Goal: Obtain resource: Obtain resource

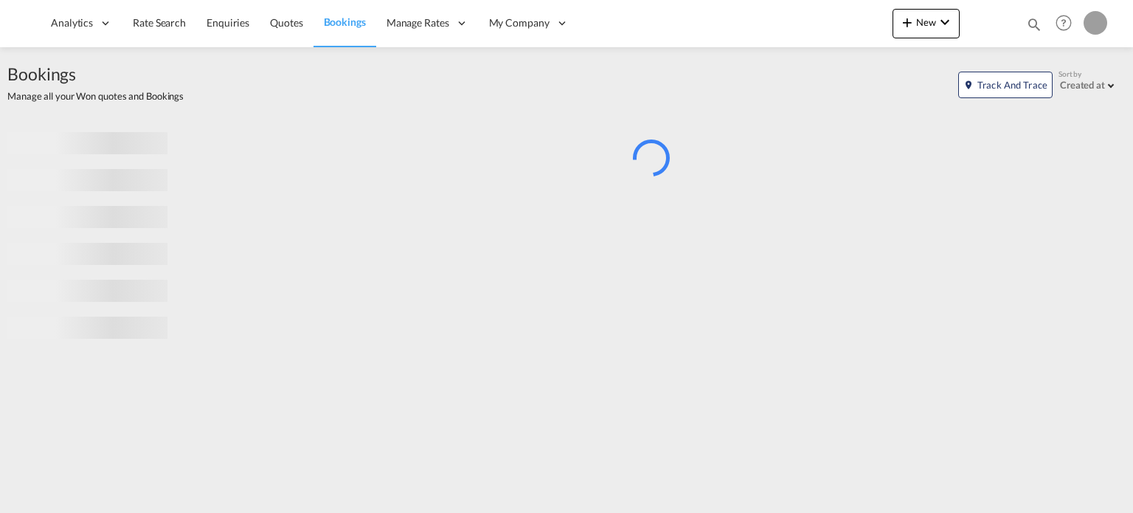
click at [1029, 20] on md-icon "icon-magnify" at bounding box center [1034, 24] width 16 height 16
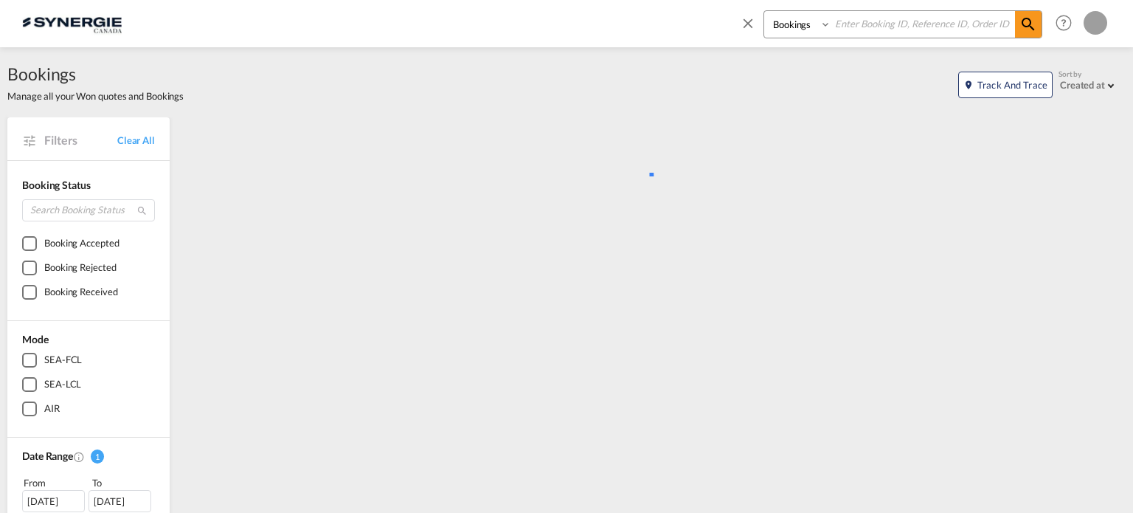
click at [806, 26] on select "Bookings Quotes Enquiries" at bounding box center [799, 24] width 70 height 27
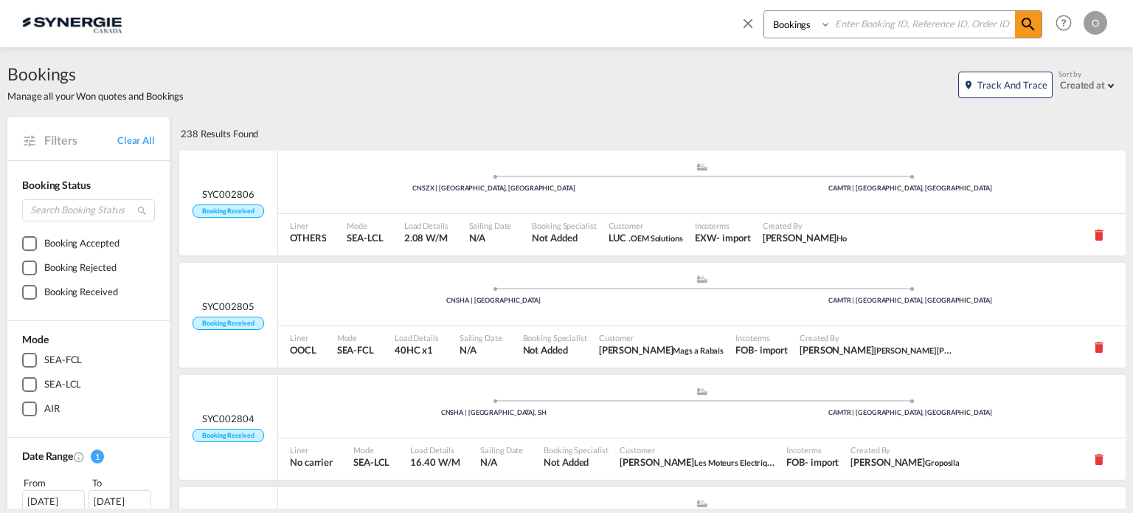
select select "Quotes"
click at [764, 11] on select "Bookings Quotes Enquiries" at bounding box center [799, 24] width 70 height 27
paste input "SYC000013415"
type input "SYC000013415"
click at [1037, 16] on md-icon "icon-magnify" at bounding box center [1029, 24] width 18 height 18
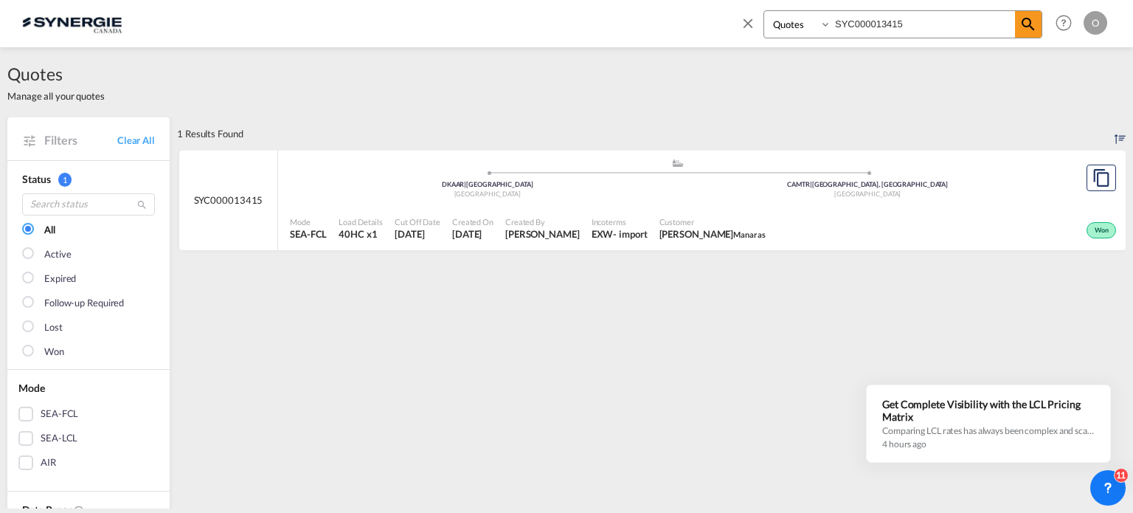
click at [580, 216] on span "Created By" at bounding box center [542, 221] width 75 height 11
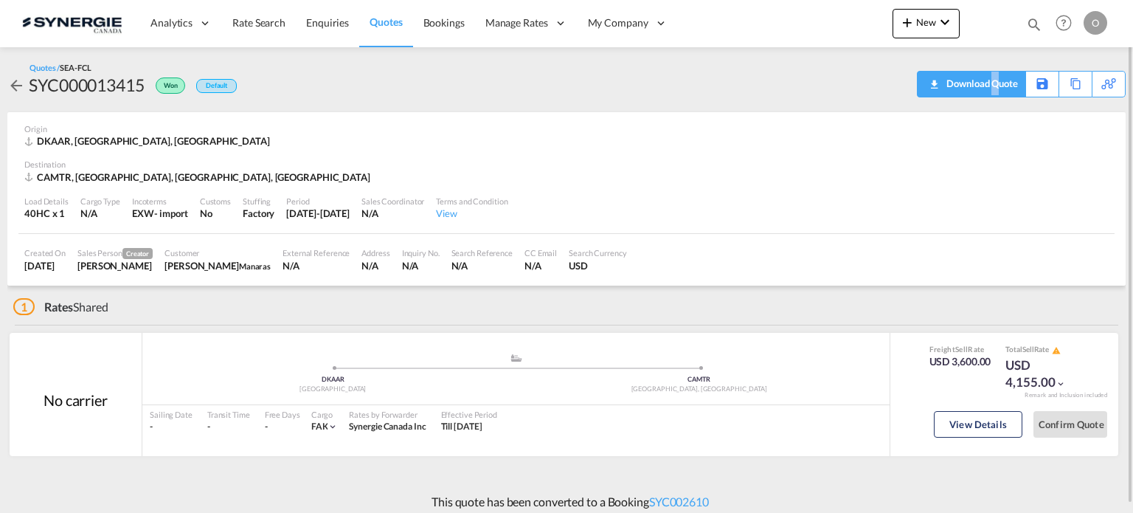
click at [996, 85] on div "Download Quote" at bounding box center [980, 84] width 75 height 24
click at [1033, 22] on md-icon "icon-magnify" at bounding box center [1034, 24] width 16 height 16
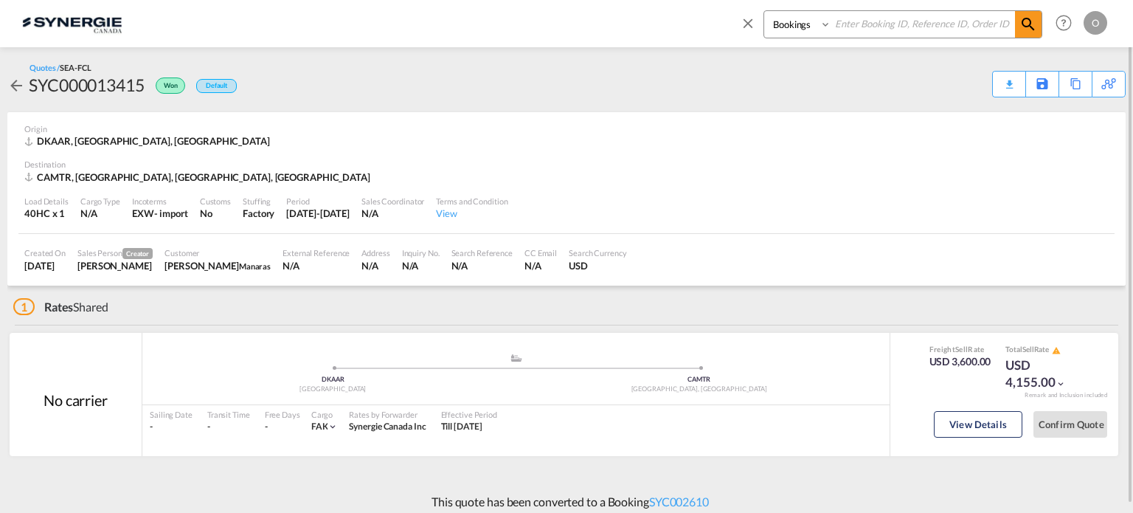
click at [802, 23] on select "Bookings Quotes Enquiries" at bounding box center [799, 24] width 70 height 27
select select "Quotes"
click at [764, 11] on select "Bookings Quotes Enquiries" at bounding box center [799, 24] width 70 height 27
click at [861, 34] on input at bounding box center [924, 24] width 184 height 26
paste input "SYC000013502"
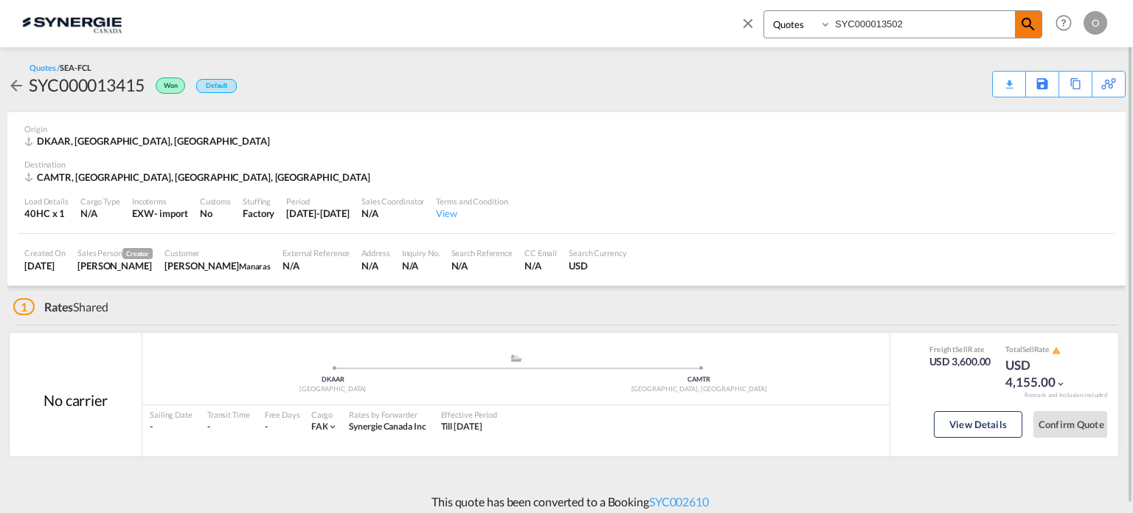
type input "SYC000013502"
click at [1023, 22] on md-icon "icon-magnify" at bounding box center [1029, 24] width 18 height 18
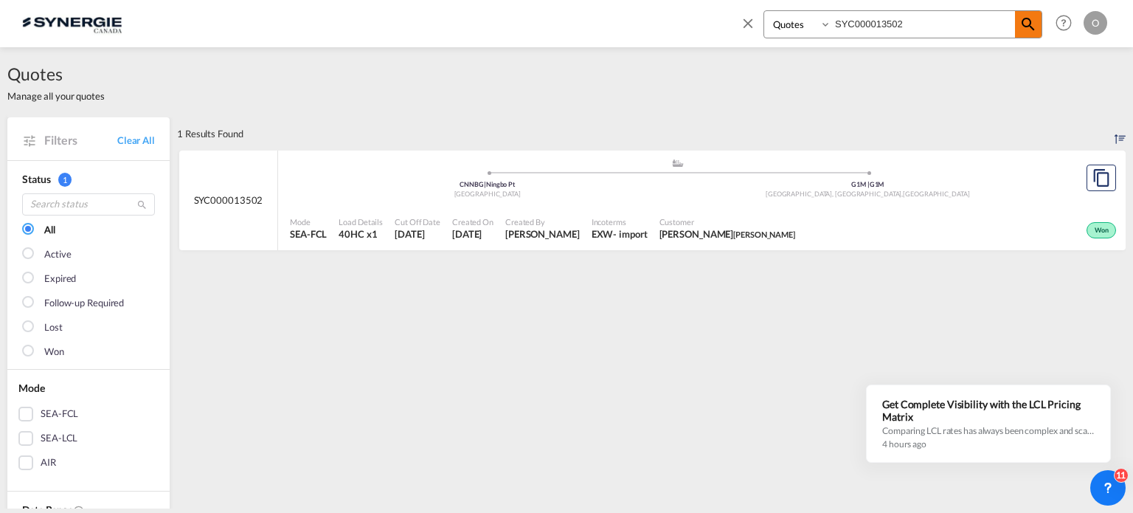
click at [1025, 32] on md-icon "icon-magnify" at bounding box center [1029, 24] width 18 height 18
click at [927, 223] on div "Won" at bounding box center [960, 228] width 319 height 37
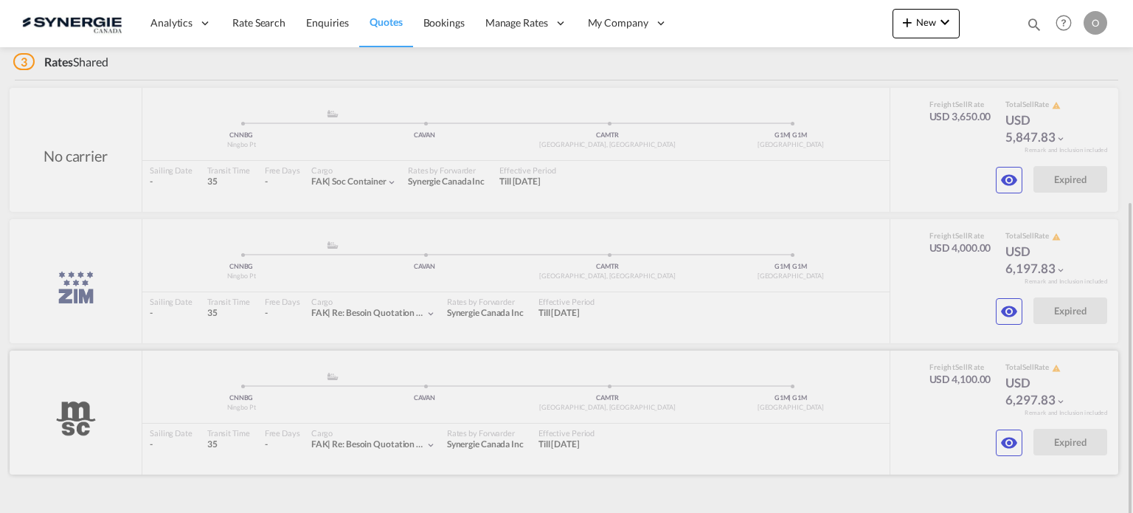
scroll to position [270, 0]
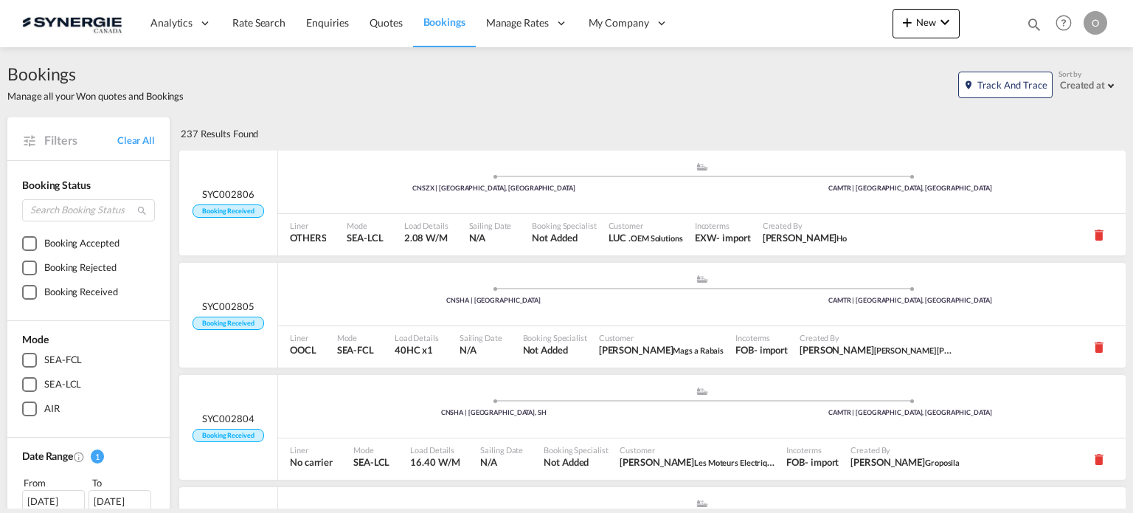
click at [1023, 27] on div "Bookings Quotes Enquiries Help Resources Product Release O My Profile Logout" at bounding box center [1065, 23] width 94 height 46
click at [1033, 23] on md-icon "icon-magnify" at bounding box center [1034, 24] width 16 height 16
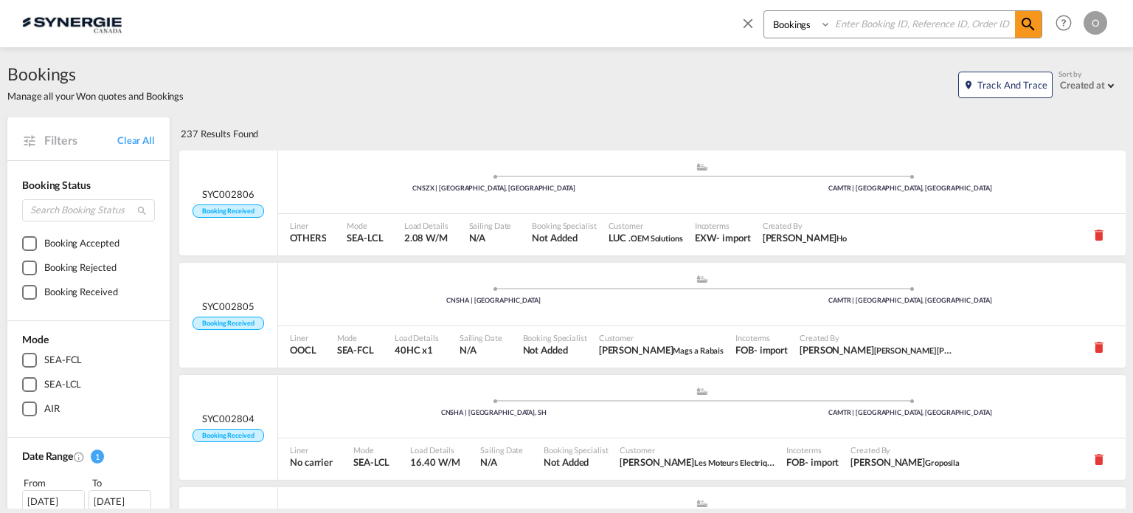
click at [820, 26] on select "Bookings Quotes Enquiries" at bounding box center [799, 24] width 70 height 27
select select "Quotes"
click at [764, 11] on select "Bookings Quotes Enquiries" at bounding box center [799, 24] width 70 height 27
click at [860, 33] on input at bounding box center [924, 24] width 184 height 26
paste input "SYC000009506"
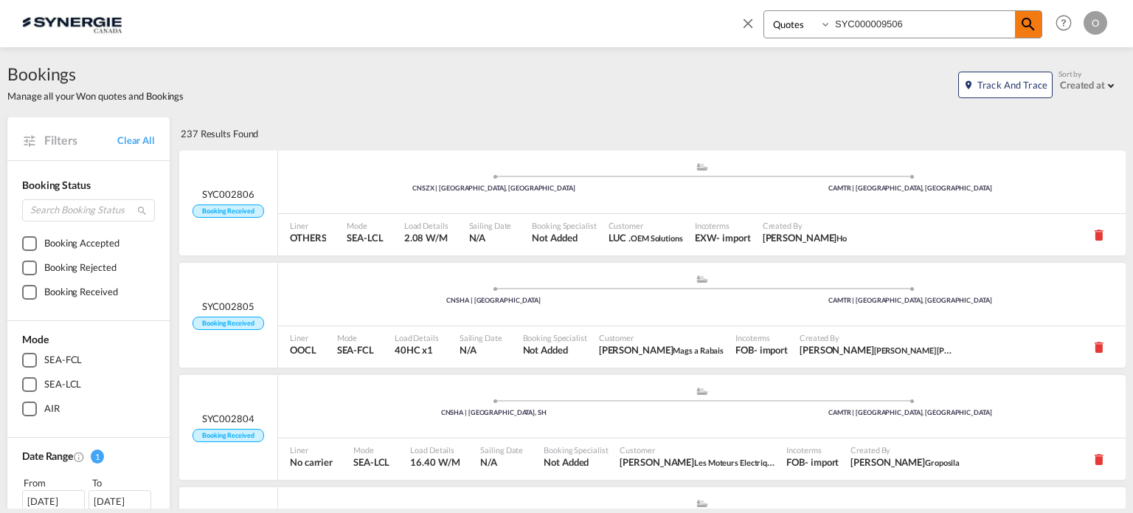
type input "SYC000009506"
click at [1020, 26] on md-icon "icon-magnify" at bounding box center [1029, 24] width 18 height 18
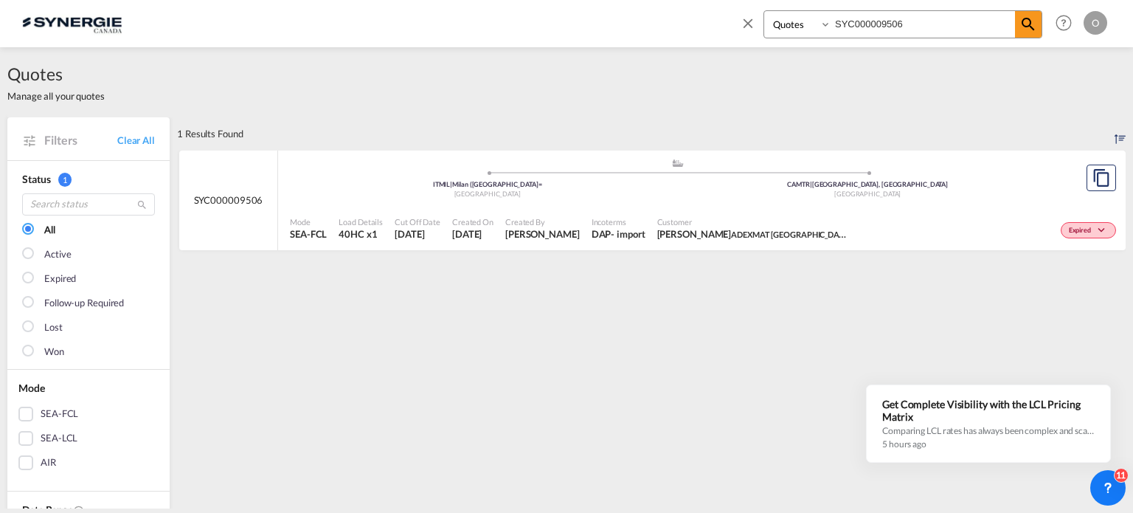
click at [949, 202] on div ".a{fill:#aaa8ad;} .a{fill:#aaa8ad;} ITMIL | Milan (Milano= Italy CAMTR | Montre…" at bounding box center [678, 182] width 776 height 48
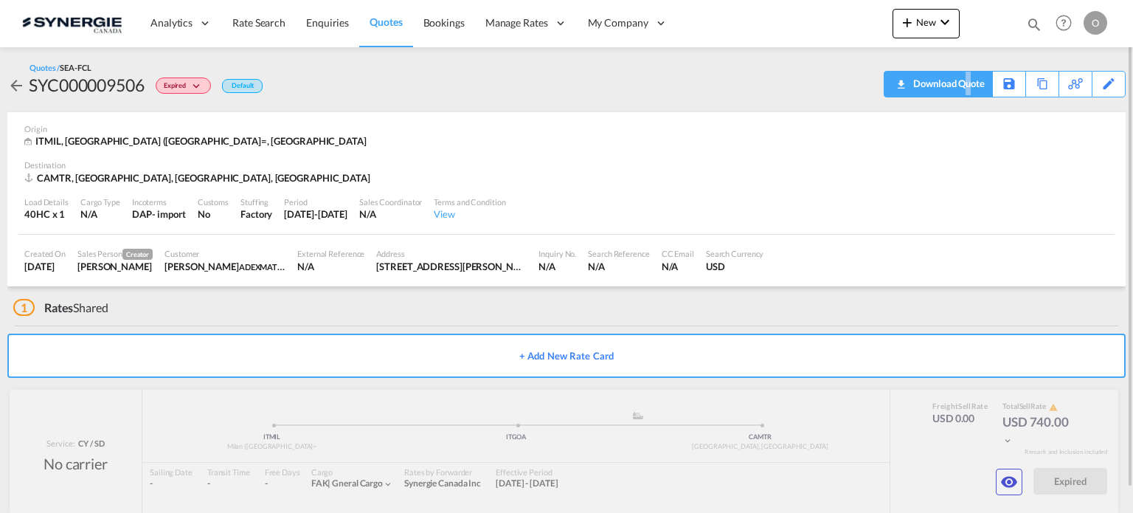
click at [970, 86] on div "Download Quote" at bounding box center [947, 84] width 75 height 24
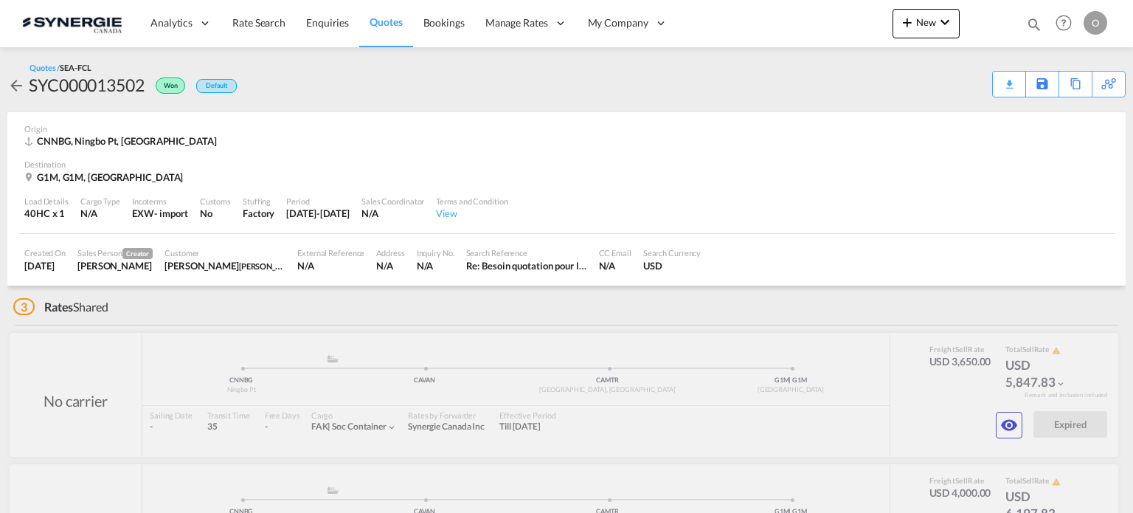
scroll to position [270, 0]
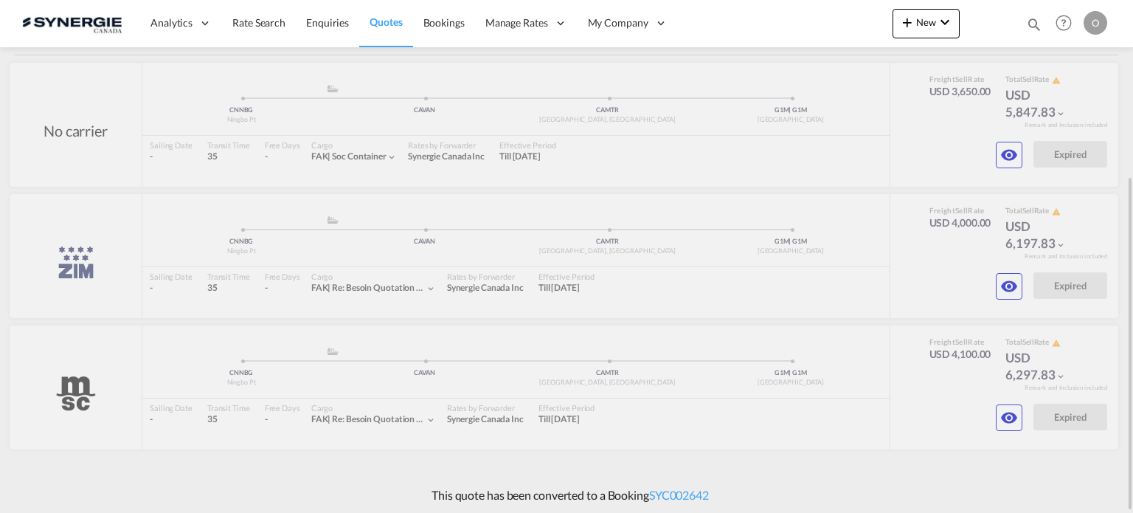
click at [1037, 23] on md-icon "icon-magnify" at bounding box center [1034, 24] width 16 height 16
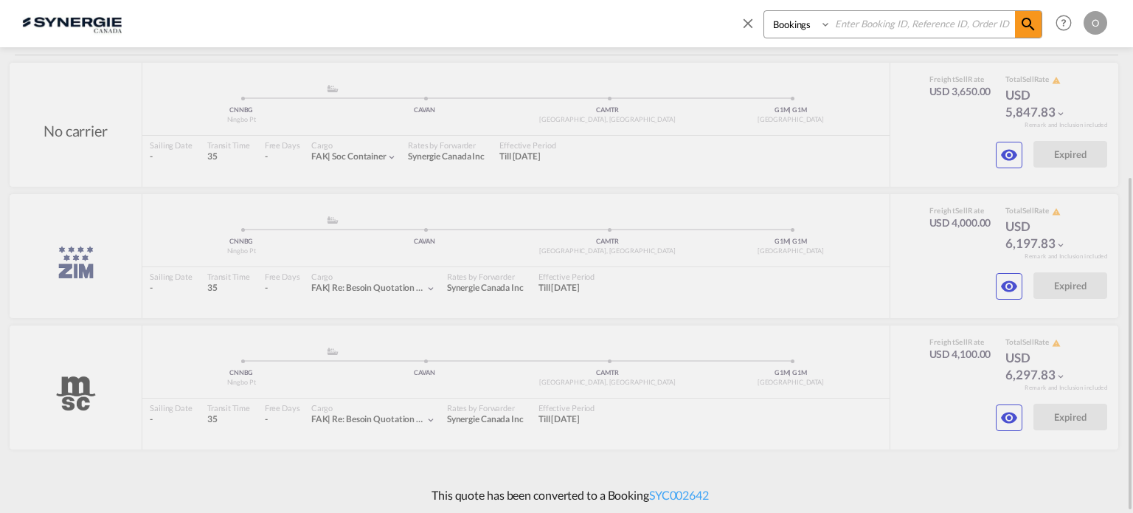
click at [780, 26] on select "Bookings Quotes Enquiries" at bounding box center [799, 24] width 70 height 27
select select "Quotes"
click at [764, 11] on select "Bookings Quotes Enquiries" at bounding box center [799, 24] width 70 height 27
click at [917, 18] on input at bounding box center [924, 24] width 184 height 26
paste input "SYC000013470"
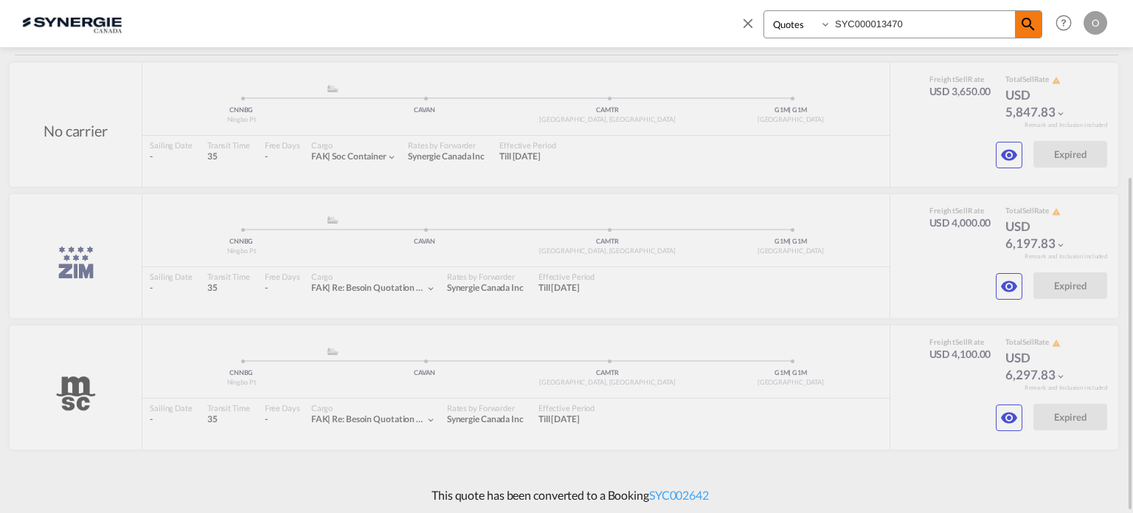
type input "SYC000013470"
click at [1029, 30] on md-icon "icon-magnify" at bounding box center [1029, 24] width 18 height 18
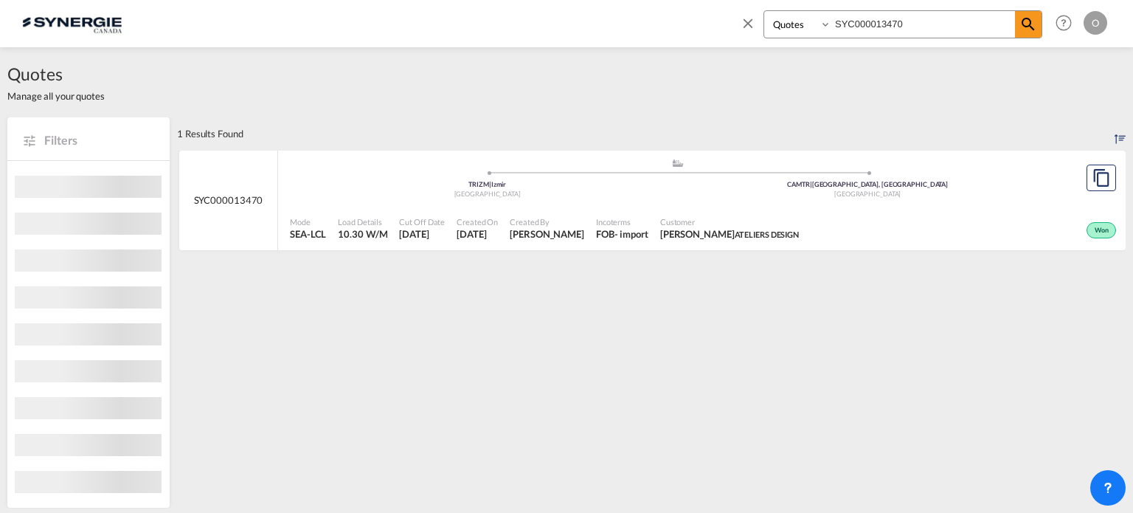
click at [608, 221] on span "Incoterms" at bounding box center [622, 221] width 52 height 11
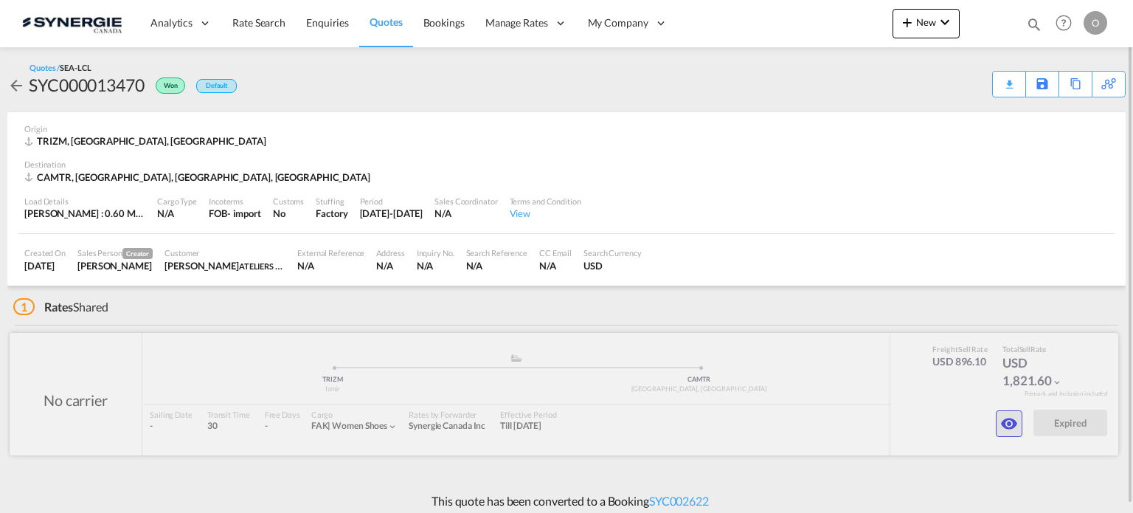
click at [1007, 411] on button "button" at bounding box center [1009, 423] width 27 height 27
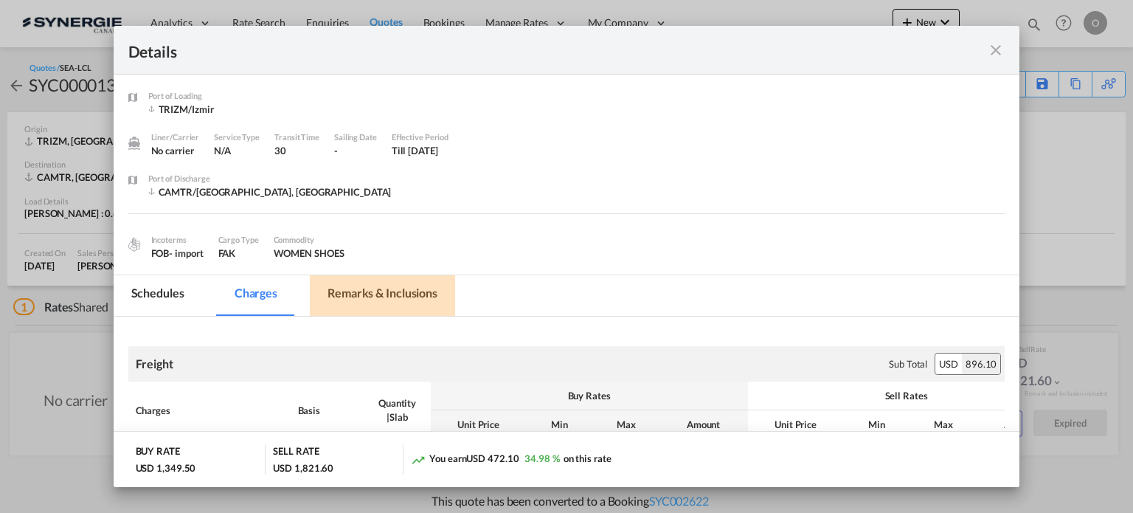
click at [362, 300] on md-tab-item "Remarks & Inclusions" at bounding box center [382, 295] width 145 height 41
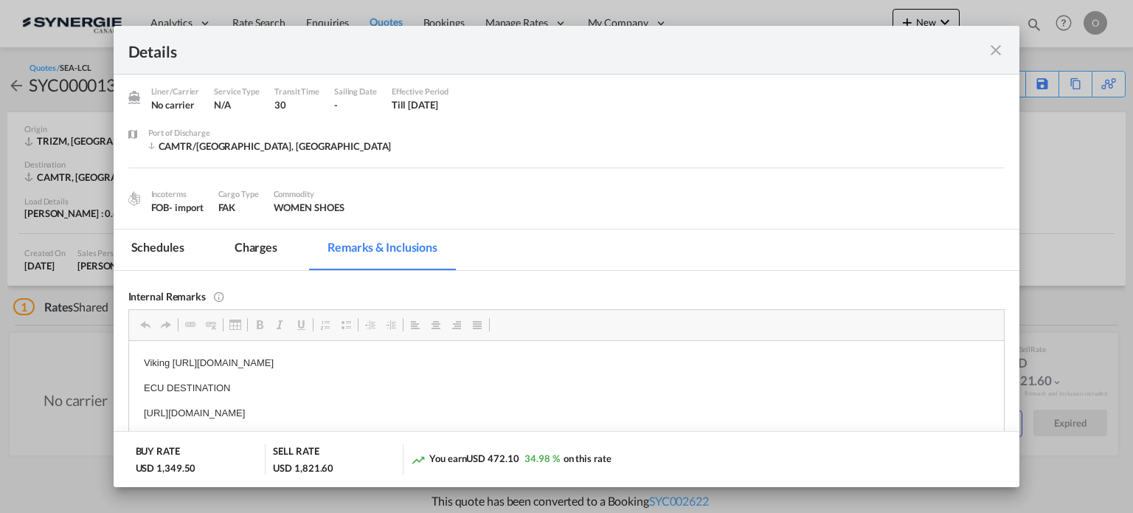
scroll to position [168, 0]
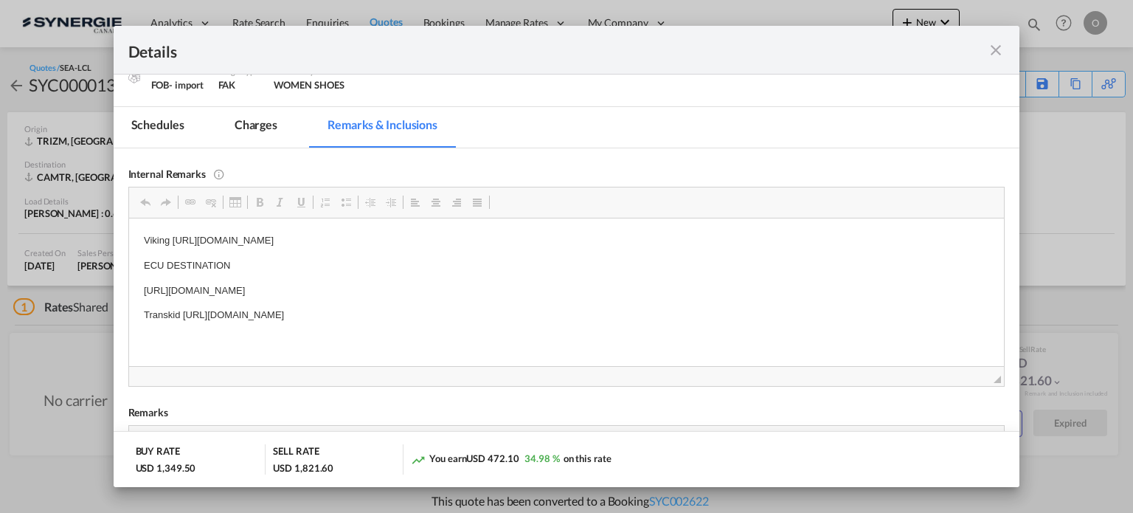
drag, startPoint x: 181, startPoint y: 319, endPoint x: 306, endPoint y: 317, distance: 125.5
drag, startPoint x: 566, startPoint y: 311, endPoint x: 182, endPoint y: 310, distance: 384.5
click at [182, 310] on p "Transkid https://app.frontapp.com/open/msg_1gk27sjz?key=TriMej7tLxP8ssHwooKl-eS…" at bounding box center [566, 314] width 846 height 15
copy p "https://app.frontapp.com/open/msg_1gk27sjz?key=TriMej7tLxP8ssHwooKl-eSOAKL1uSx4"
drag, startPoint x: 143, startPoint y: 286, endPoint x: 535, endPoint y: 275, distance: 392.0
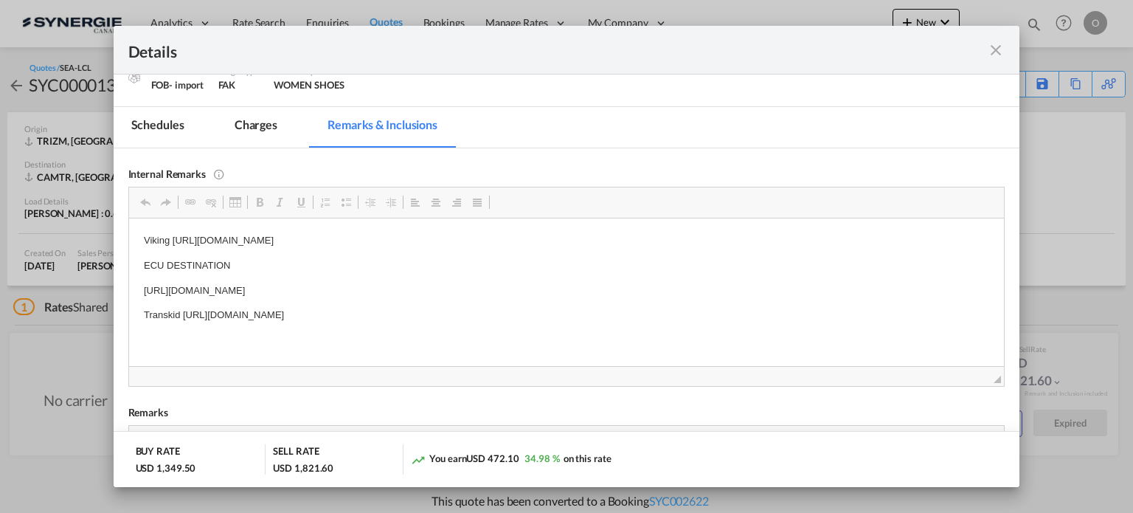
click at [535, 275] on body "Viking https://app.frontapp.com/open/msg_1gkolhe7?key=aLfYlsVCtC9RKix7jVGy5myoL…" at bounding box center [566, 277] width 846 height 90
click at [532, 299] on span "Copy" at bounding box center [547, 304] width 46 height 21
copy p "https://app.frontapp.com/open/msg_1gk0fabz?key=MIFwFMI3dHs7Lj6oINCKsio7GIhwDTMn"
drag, startPoint x: 559, startPoint y: 239, endPoint x: 173, endPoint y: 239, distance: 386.7
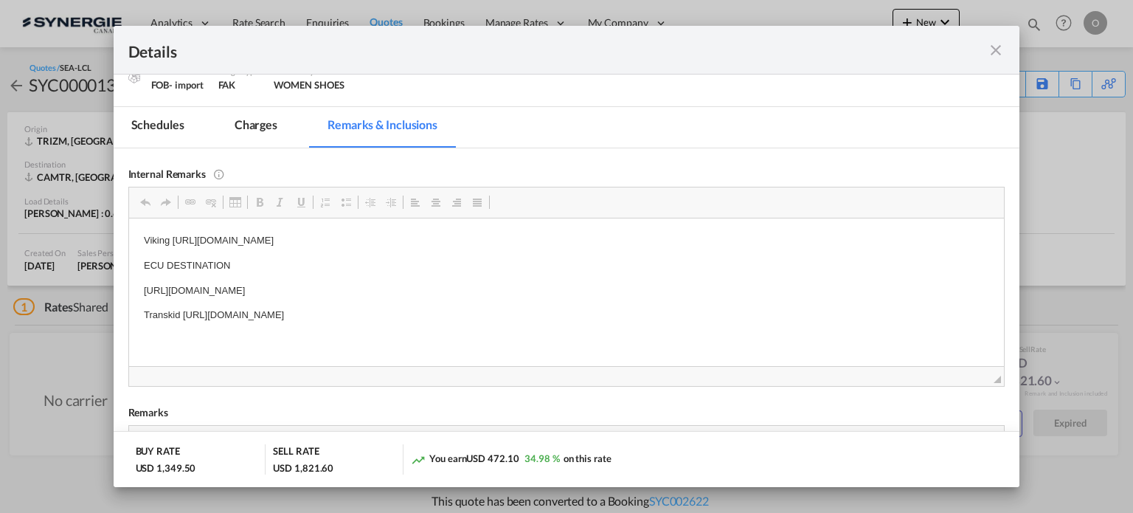
click at [173, 239] on p "Viking https://app.frontapp.com/open/msg_1gkolhe7?key=aLfYlsVCtC9RKix7jVGy5myoL…" at bounding box center [566, 239] width 846 height 15
click at [192, 250] on span "Copy" at bounding box center [214, 248] width 46 height 21
copy p "https://app.frontapp.com/open/msg_1gkolhe7?key=aLfYlsVCtC9RKix7jVGy5myoLEjOekdD"
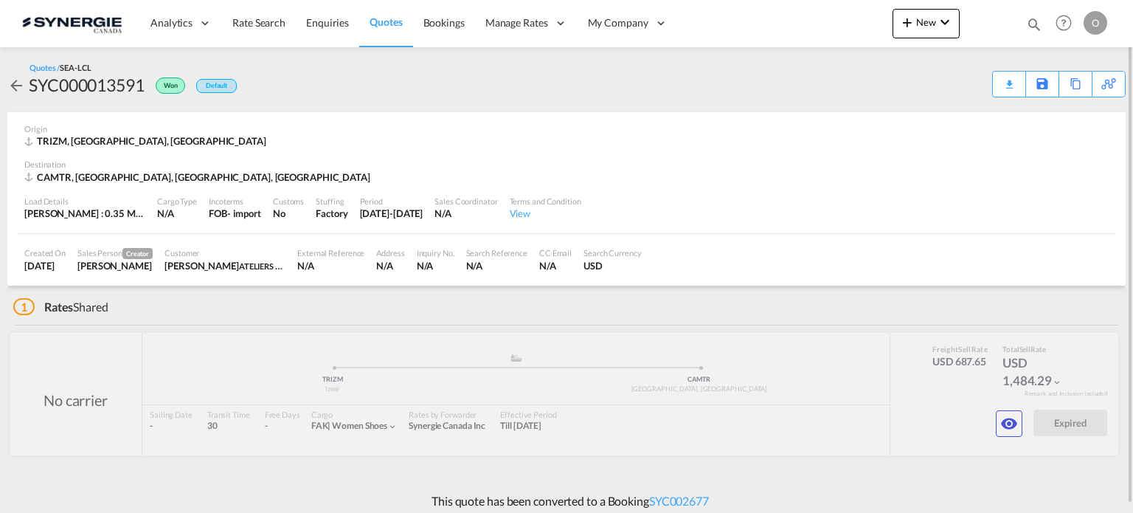
click at [1029, 20] on md-icon "icon-magnify" at bounding box center [1034, 24] width 16 height 16
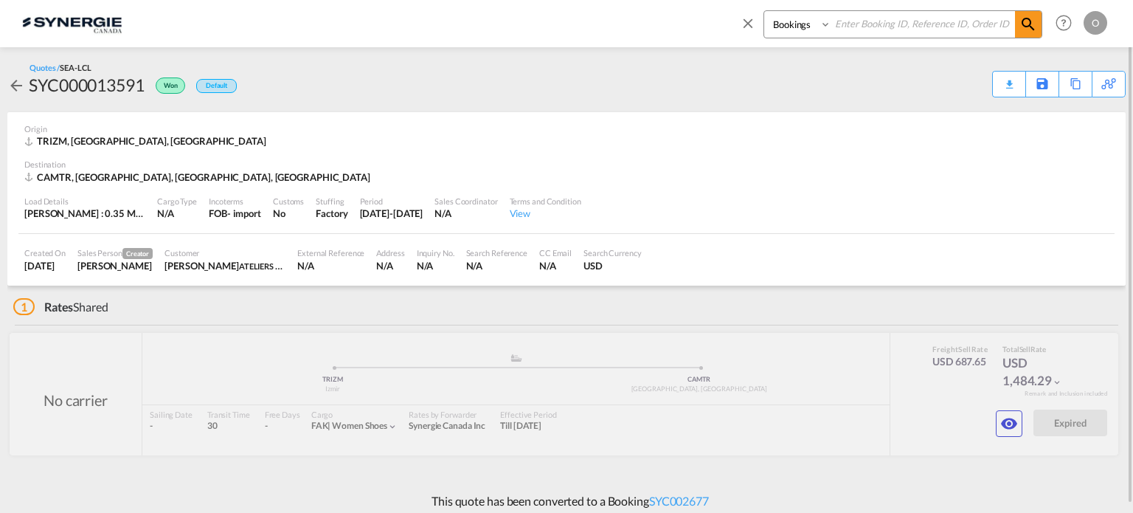
click at [826, 25] on select "Bookings Quotes Enquiries" at bounding box center [799, 24] width 70 height 27
select select "Quotes"
click at [764, 11] on select "Bookings Quotes Enquiries" at bounding box center [799, 24] width 70 height 27
click at [841, 26] on input at bounding box center [924, 24] width 184 height 26
paste input "SYC000013470"
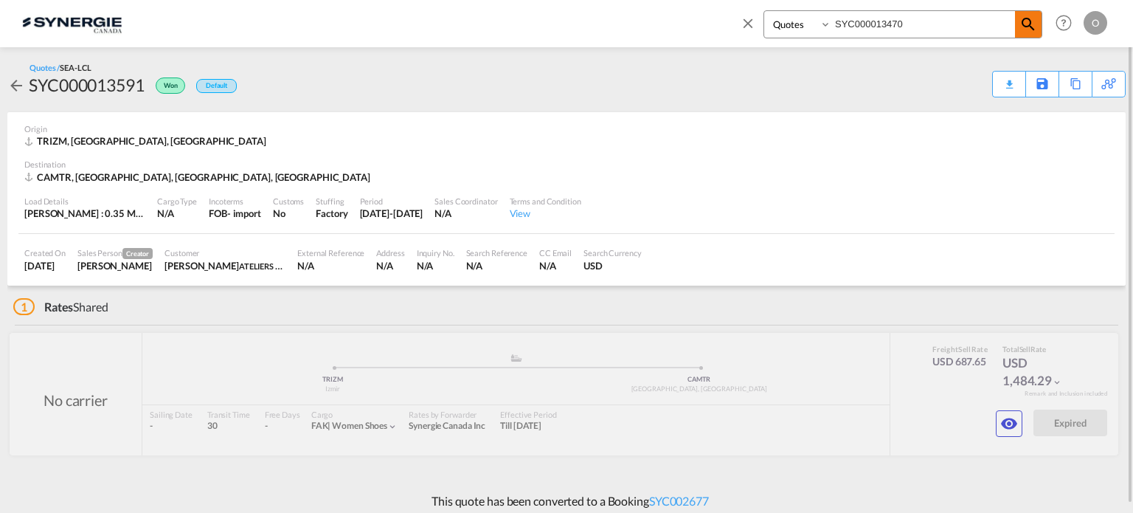
type input "SYC000013470"
click at [1028, 28] on md-icon "icon-magnify" at bounding box center [1029, 24] width 18 height 18
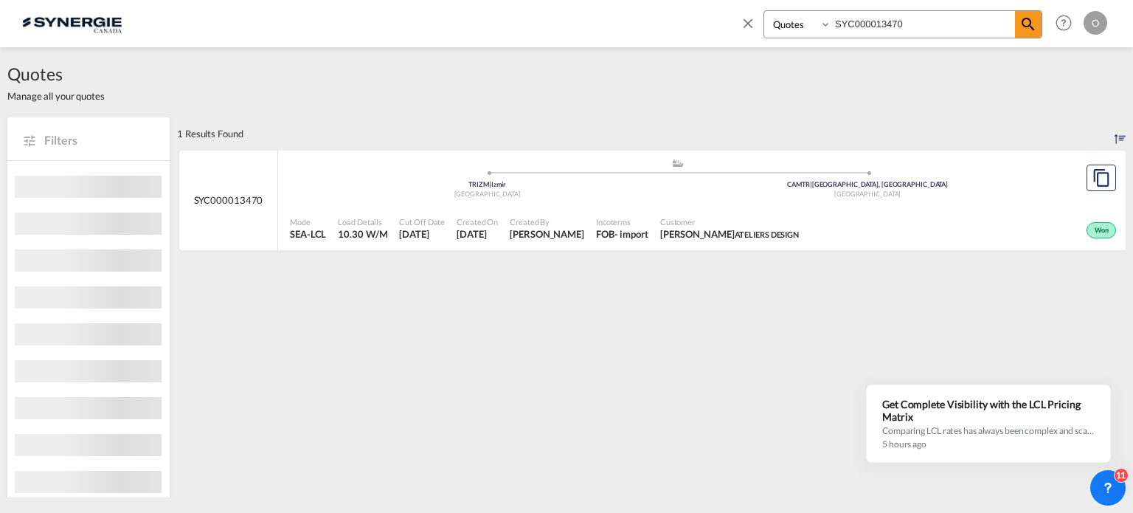
click at [865, 212] on div "Won" at bounding box center [962, 228] width 315 height 37
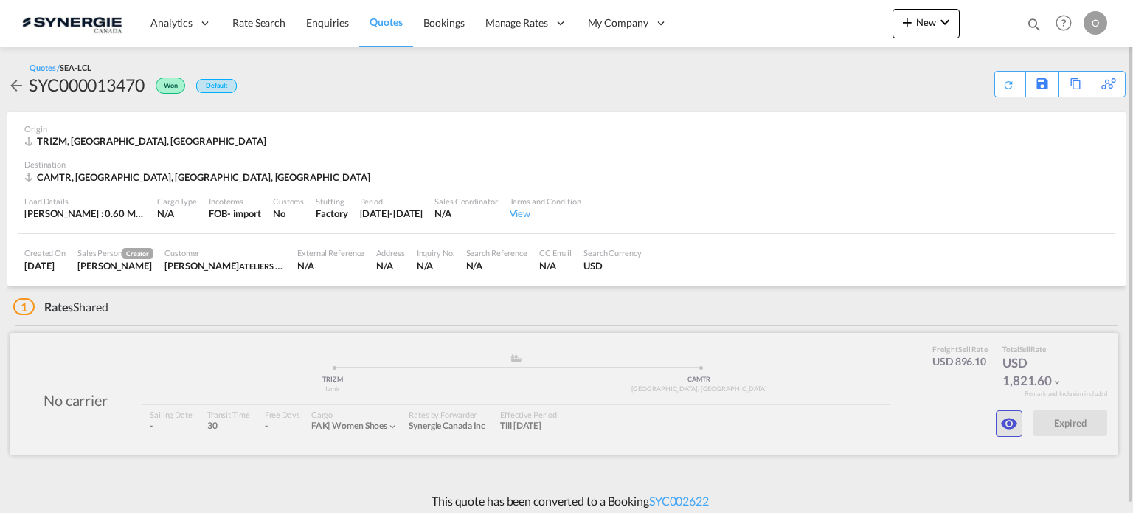
click at [1009, 421] on md-icon "icon-eye" at bounding box center [1010, 424] width 18 height 18
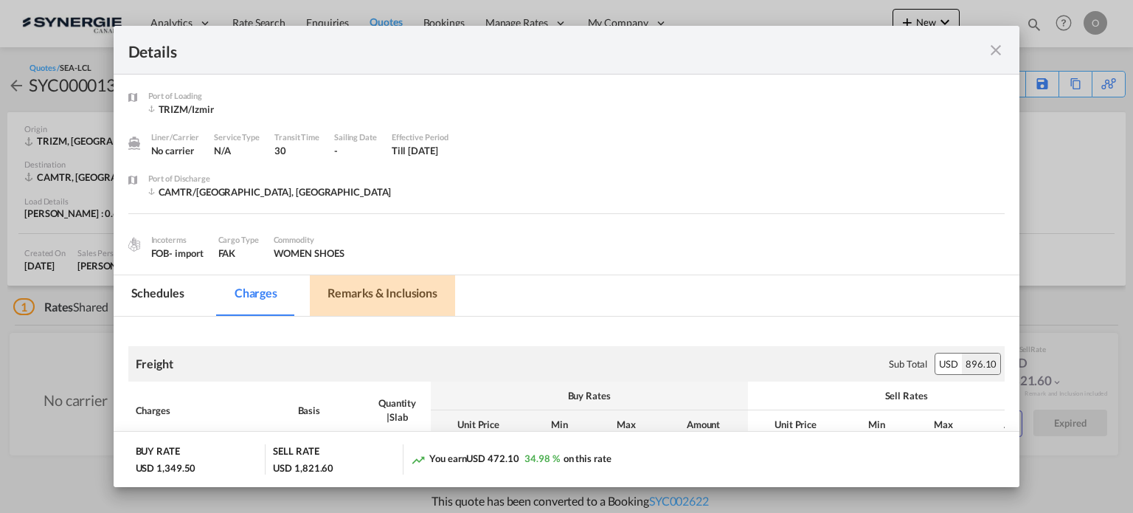
click at [345, 300] on md-tab-item "Remarks & Inclusions" at bounding box center [382, 295] width 145 height 41
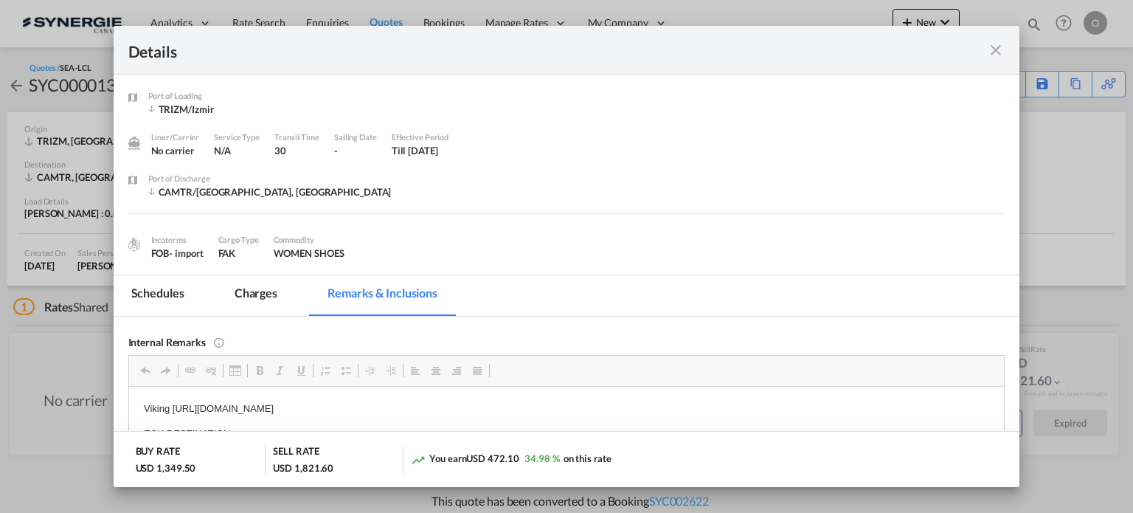
scroll to position [122, 0]
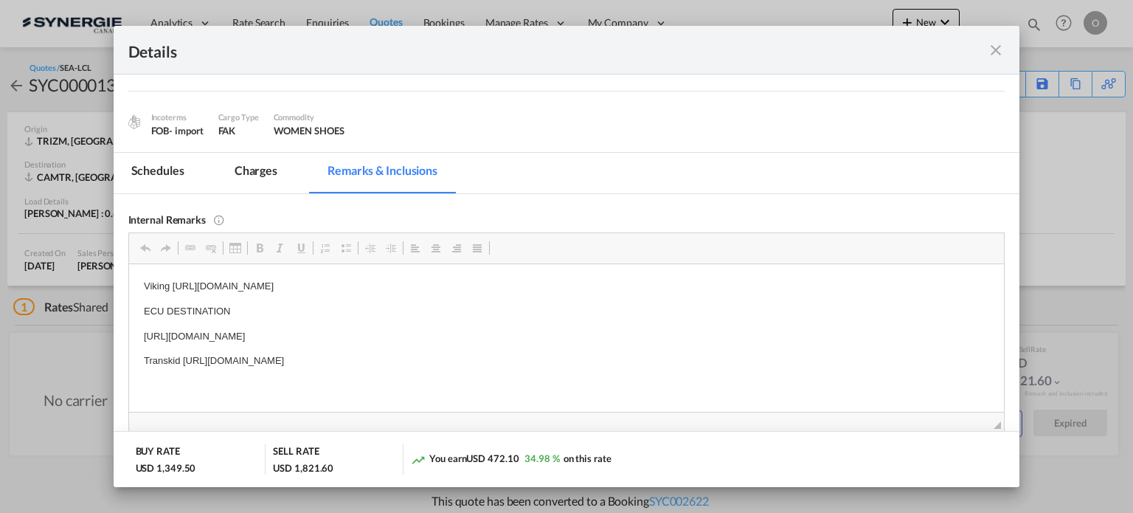
drag, startPoint x: 142, startPoint y: 336, endPoint x: 534, endPoint y: 336, distance: 391.8
click at [571, 345] on span "Copy" at bounding box center [576, 346] width 46 height 21
copy p "[URL][DOMAIN_NAME]"
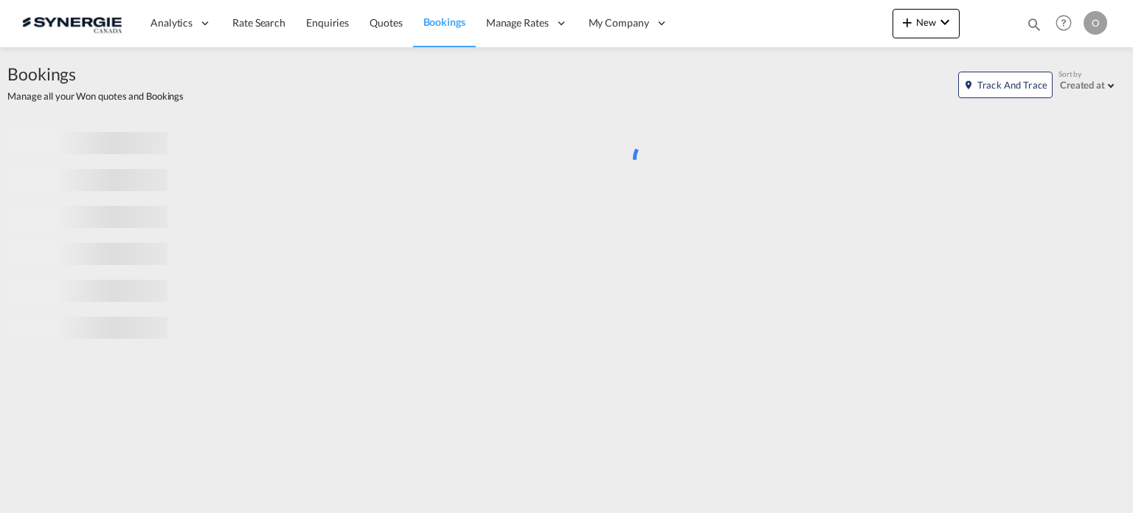
click at [1034, 21] on md-icon "icon-magnify" at bounding box center [1034, 24] width 16 height 16
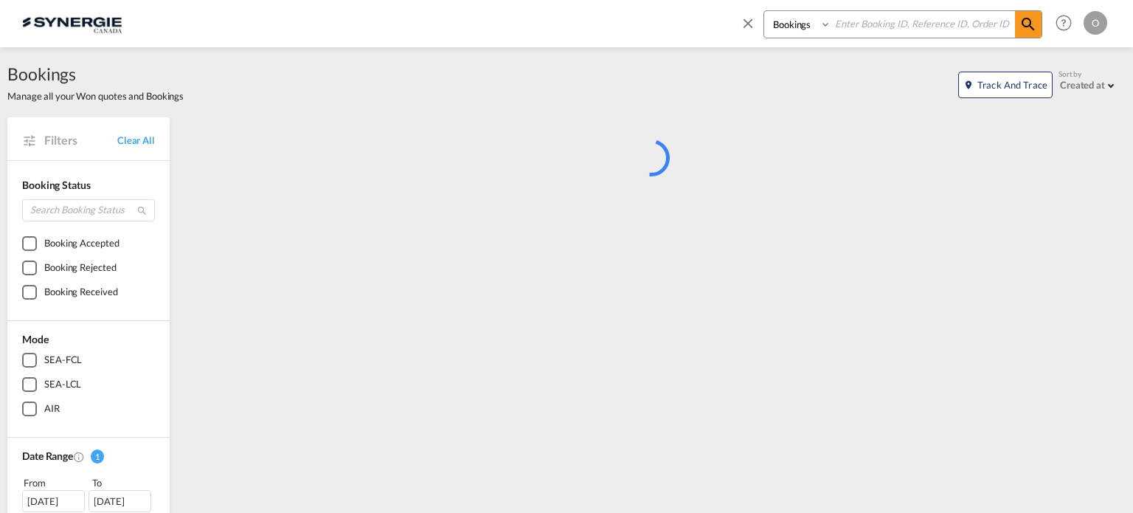
click at [804, 23] on select "Bookings Quotes Enquiries" at bounding box center [799, 24] width 70 height 27
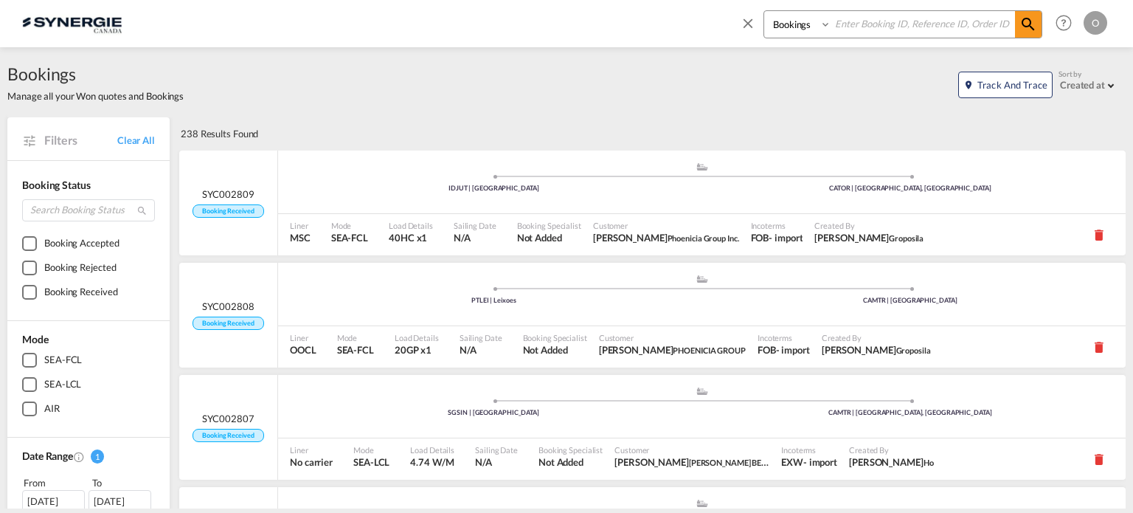
select select "Quotes"
click at [764, 11] on select "Bookings Quotes Enquiries" at bounding box center [799, 24] width 70 height 27
click at [853, 26] on input at bounding box center [924, 24] width 184 height 26
paste input "SYC000012952"
click at [1026, 24] on md-icon "icon-magnify" at bounding box center [1029, 24] width 18 height 18
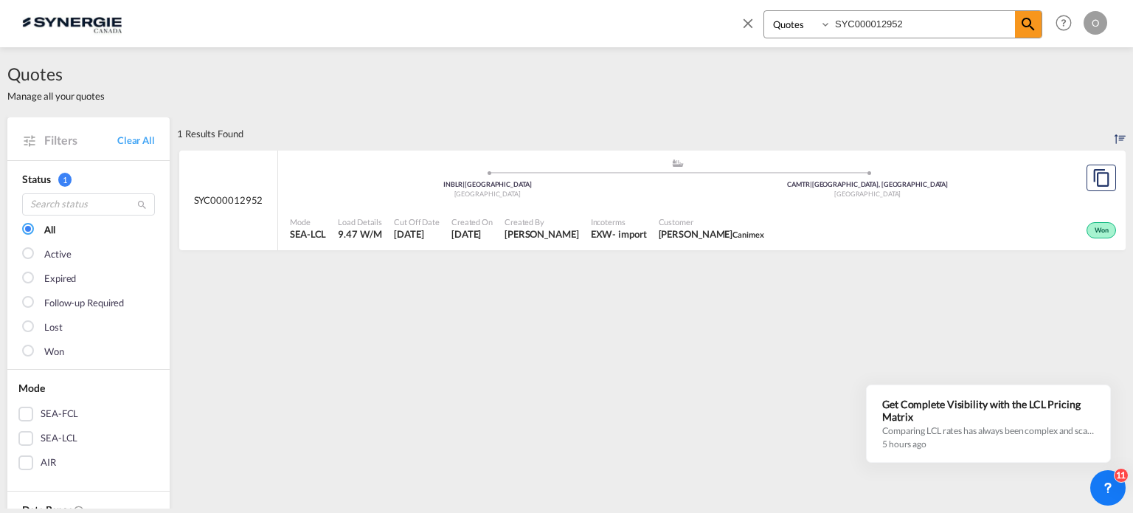
click at [562, 209] on div "Mode SEA-LCL Load Details 9.47 W/M Cut Off Date 3 Jul 2025 Created On 3 Jul 202…" at bounding box center [702, 229] width 848 height 44
click at [910, 26] on input "SYC000012952" at bounding box center [924, 24] width 184 height 26
click at [909, 26] on input "SYC000012952" at bounding box center [924, 24] width 184 height 26
paste input "3415"
type input "SYC000013415"
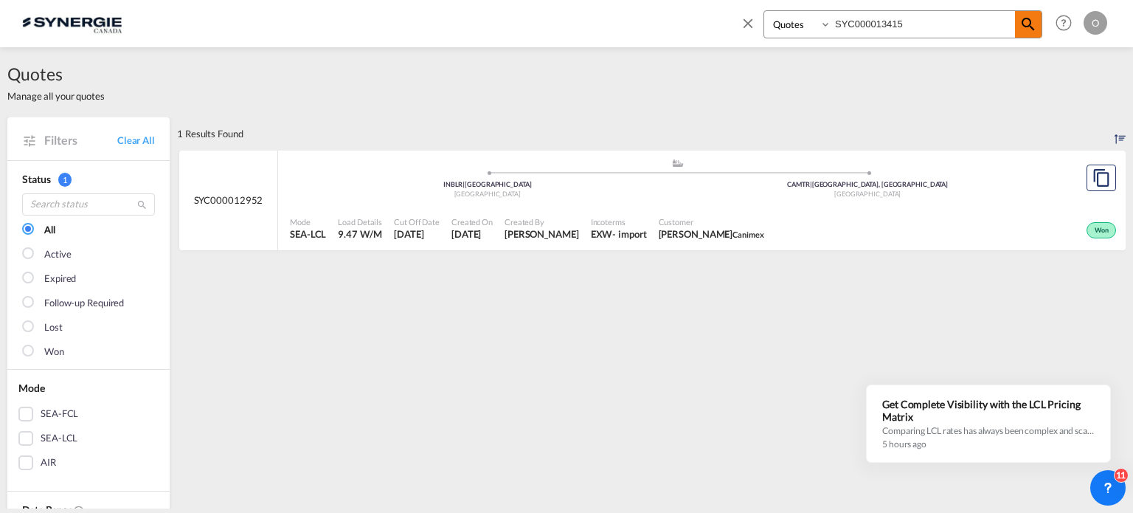
click at [1032, 21] on md-icon "icon-magnify" at bounding box center [1029, 24] width 18 height 18
click at [731, 230] on span "Pino Donatelli Manaras" at bounding box center [713, 233] width 106 height 13
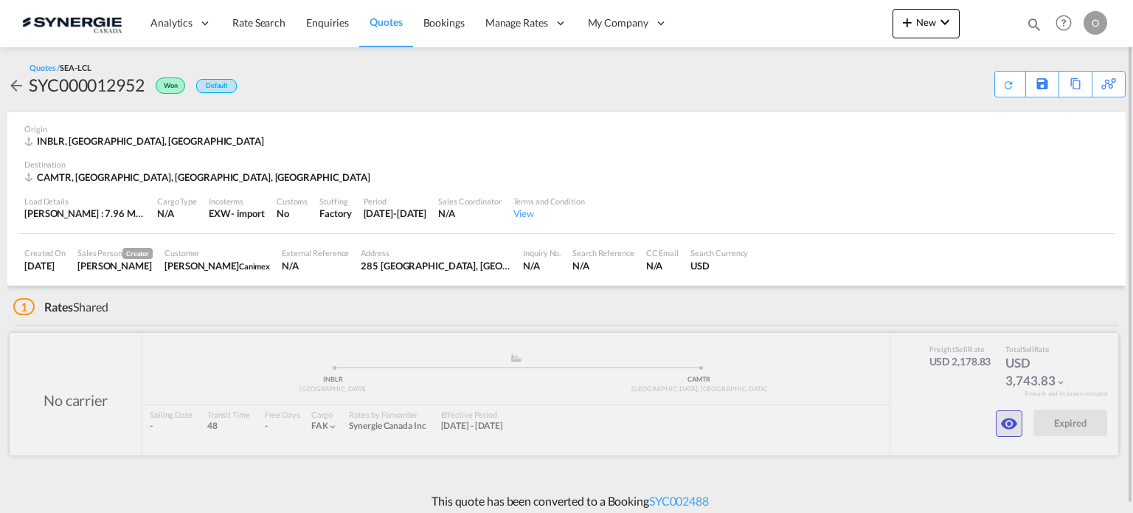
click at [1002, 434] on button "button" at bounding box center [1009, 423] width 27 height 27
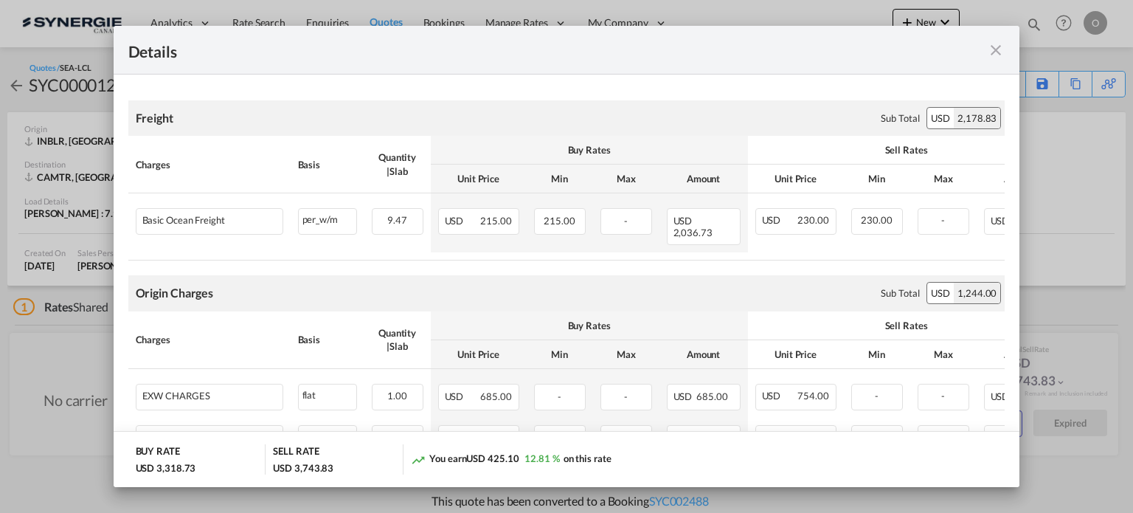
click at [992, 52] on md-icon "icon-close fg-AAA8AD m-0 cursor" at bounding box center [996, 50] width 18 height 18
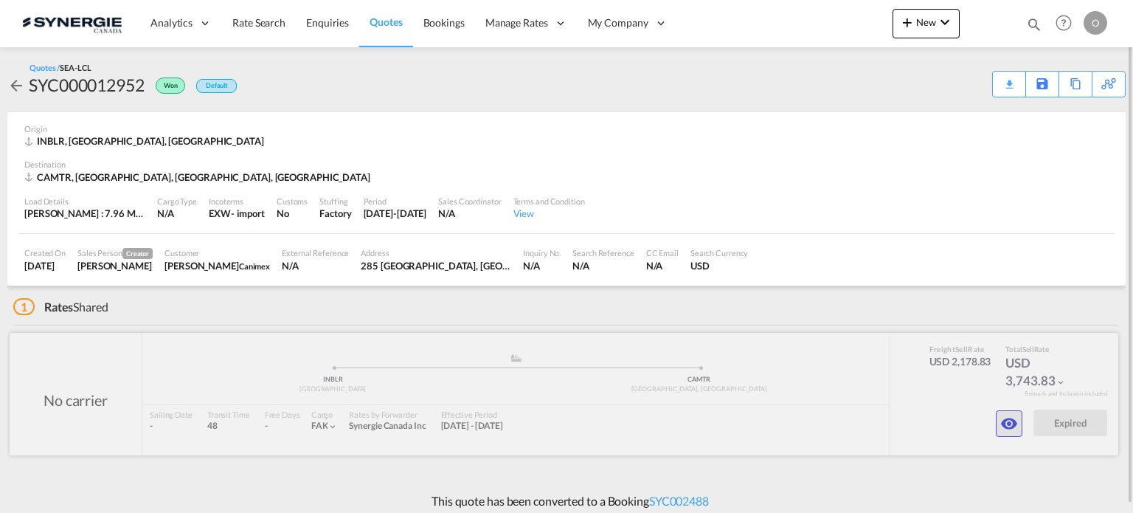
click at [1015, 430] on md-icon "icon-eye" at bounding box center [1010, 424] width 18 height 18
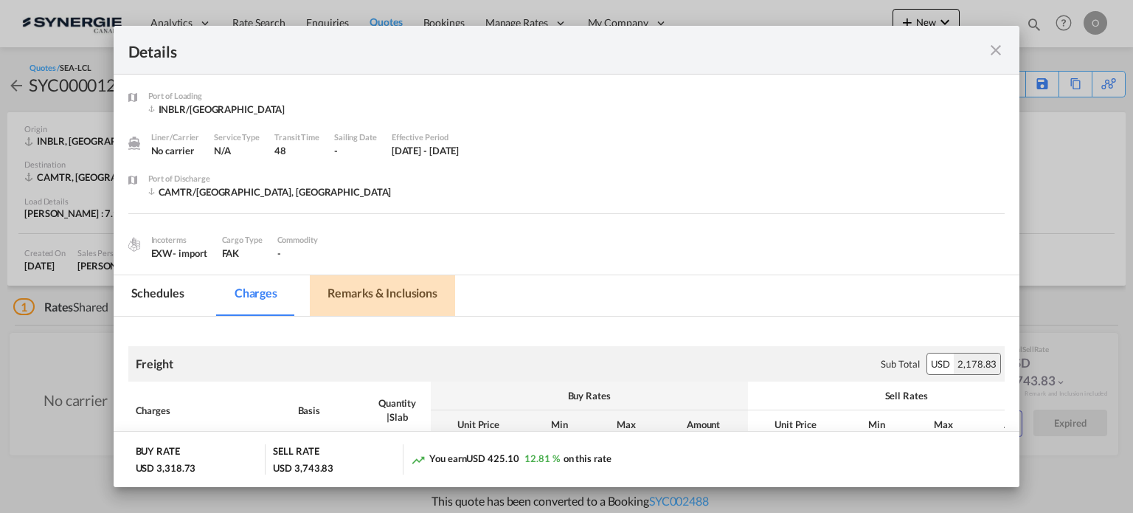
click at [377, 304] on md-tab-item "Remarks & Inclusions" at bounding box center [382, 295] width 145 height 41
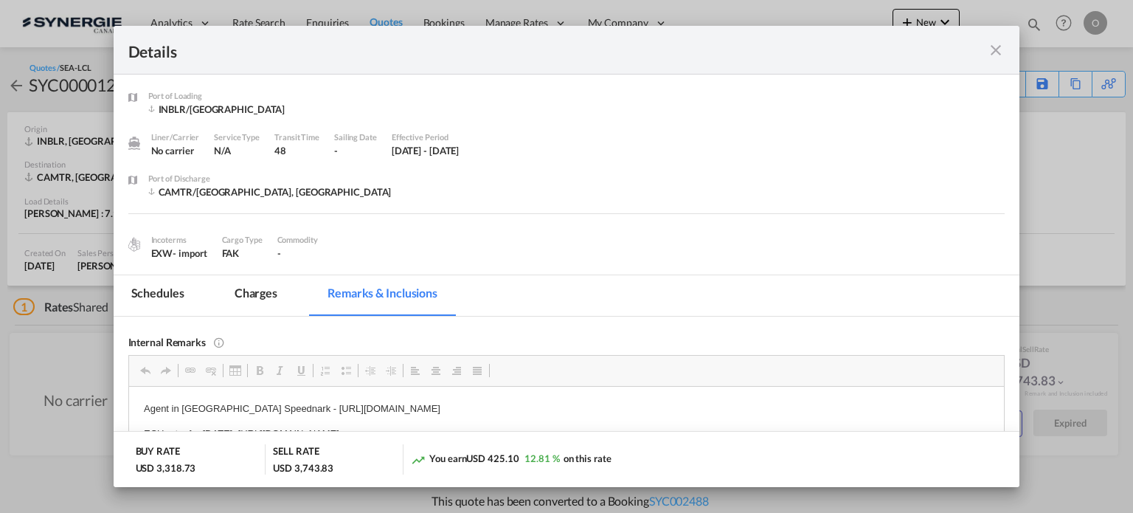
scroll to position [122, 0]
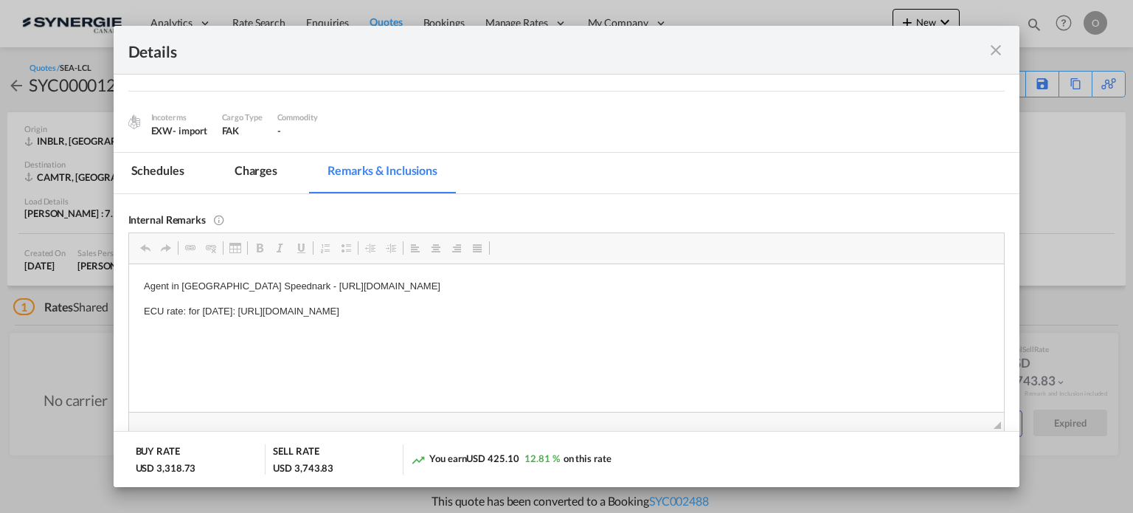
drag, startPoint x: 245, startPoint y: 313, endPoint x: 579, endPoint y: 307, distance: 334.3
drag, startPoint x: 641, startPoint y: 309, endPoint x: 246, endPoint y: 300, distance: 394.9
click at [246, 300] on body "Agent in [GEOGRAPHIC_DATA] Speednark - [URL][DOMAIN_NAME] ECU rate: for [DATE]:…" at bounding box center [566, 298] width 846 height 41
click at [280, 325] on span "Copy" at bounding box center [302, 319] width 46 height 21
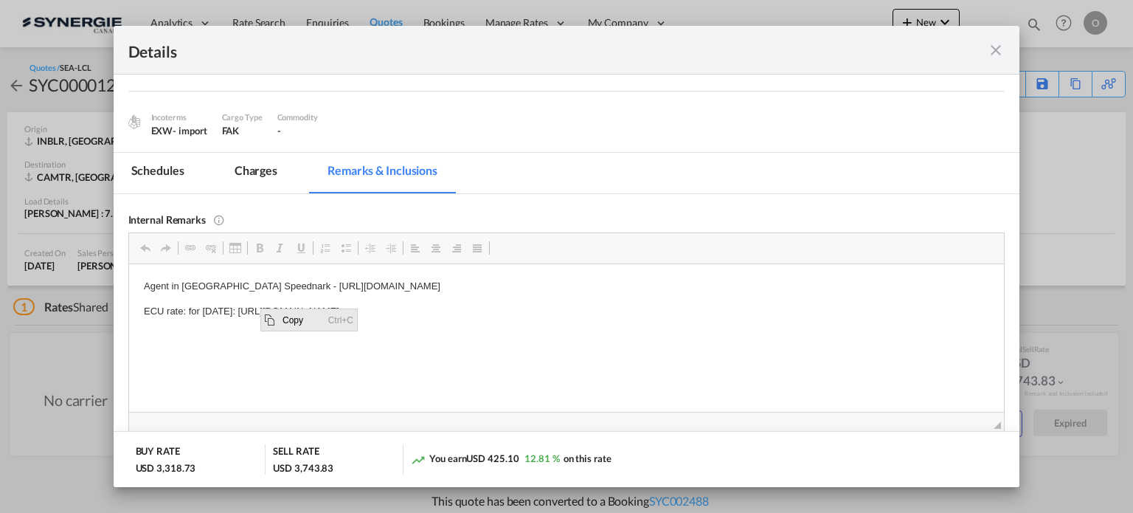
copy p "https://app.frontapp.com/open/cnv_ptnkgb3?key=8-eom4jA1KoD3Y3A1nLlX4FF3MdUHxRV"
click at [994, 54] on md-icon "icon-close fg-AAA8AD m-0 cursor" at bounding box center [996, 50] width 18 height 18
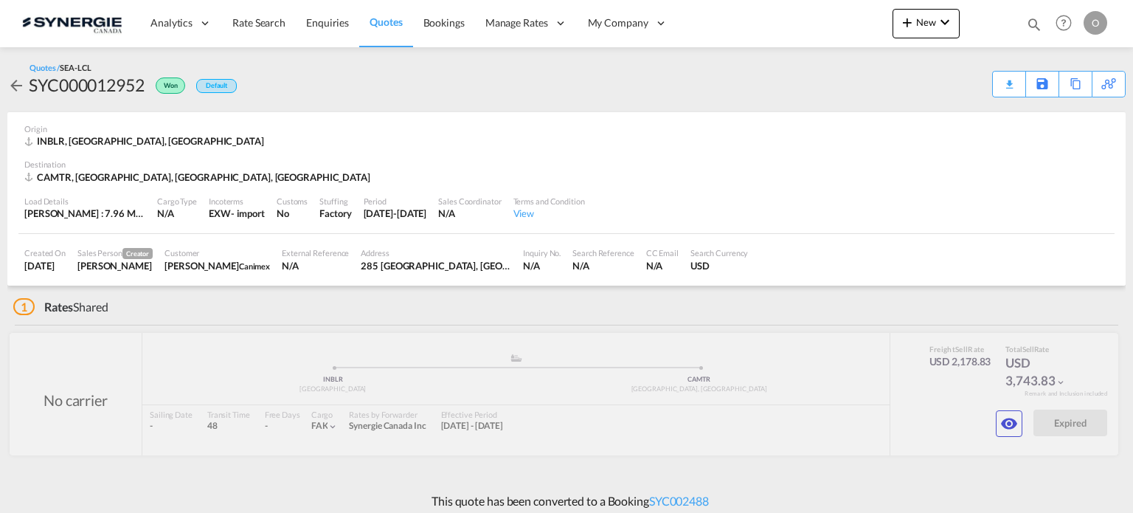
scroll to position [66, 0]
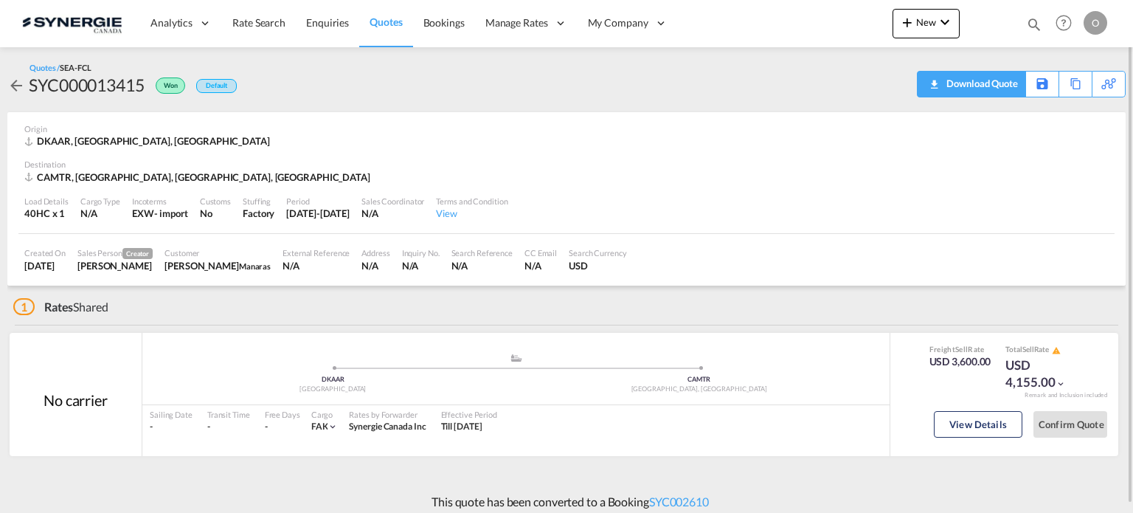
click at [1002, 89] on div "Download Quote" at bounding box center [980, 84] width 75 height 24
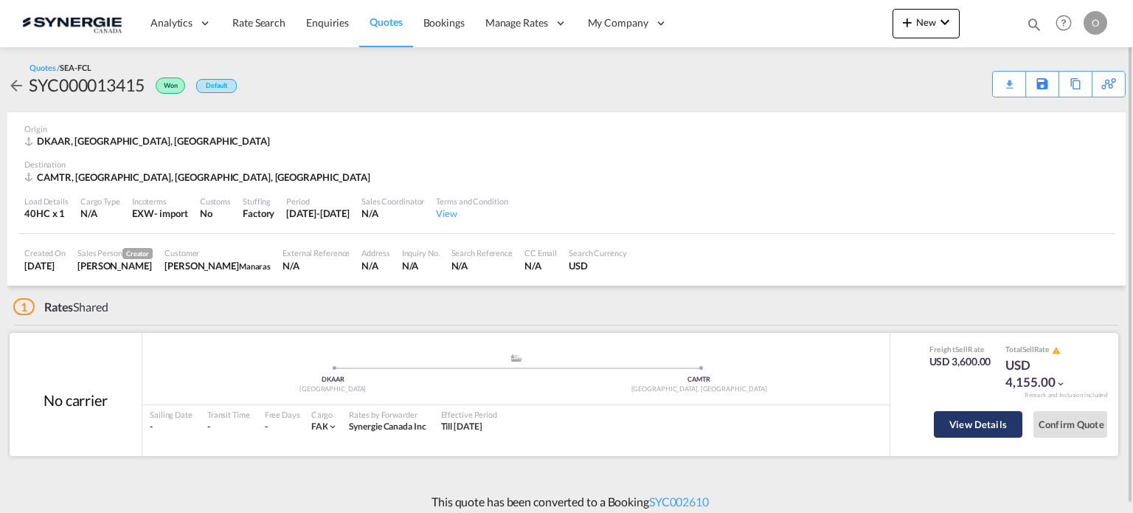
click at [962, 427] on button "View Details" at bounding box center [978, 424] width 89 height 27
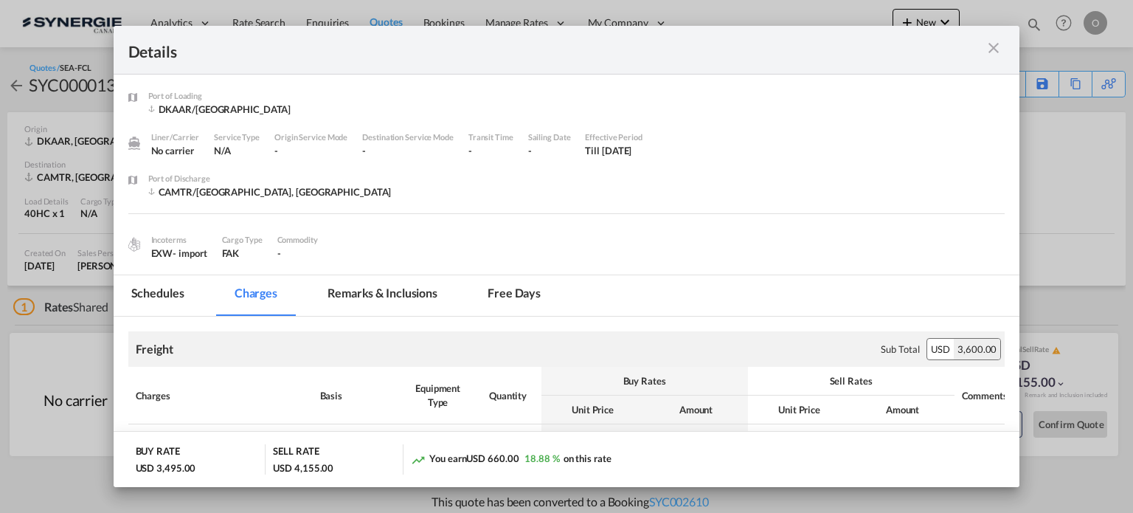
click at [390, 289] on md-tab-item "Remarks & Inclusions" at bounding box center [382, 295] width 145 height 41
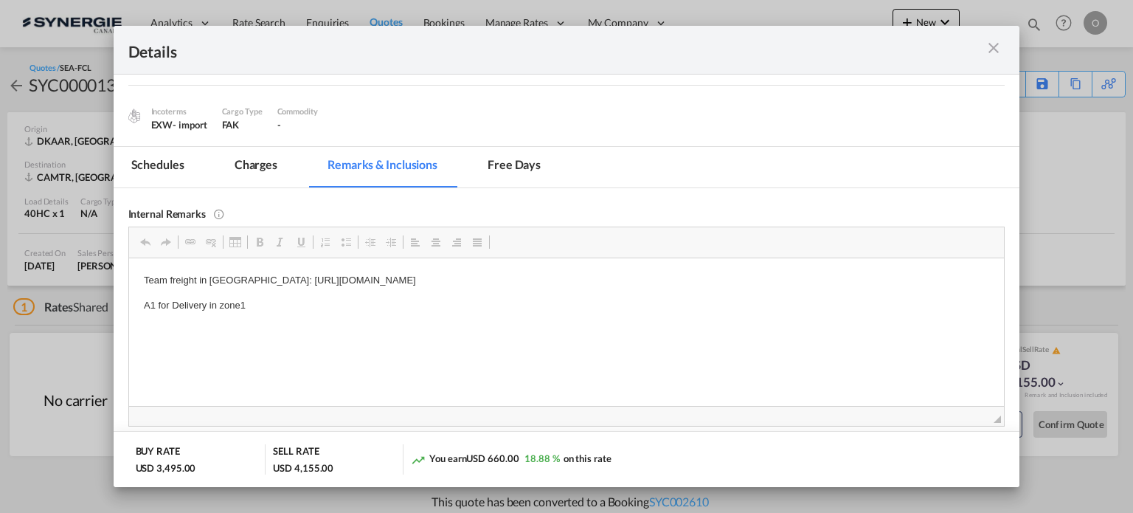
scroll to position [246, 0]
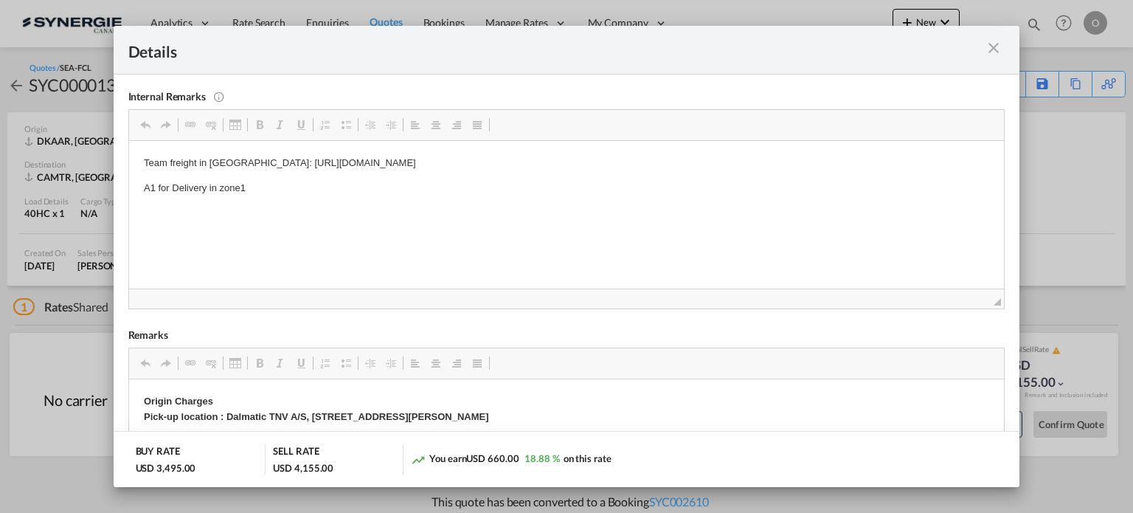
drag, startPoint x: 252, startPoint y: 159, endPoint x: 508, endPoint y: 166, distance: 255.4
drag, startPoint x: 641, startPoint y: 161, endPoint x: 253, endPoint y: 159, distance: 387.4
click at [253, 159] on p "Team freight in [GEOGRAPHIC_DATA]: [URL][DOMAIN_NAME]" at bounding box center [566, 162] width 846 height 15
click at [289, 172] on span "Copy" at bounding box center [301, 170] width 46 height 21
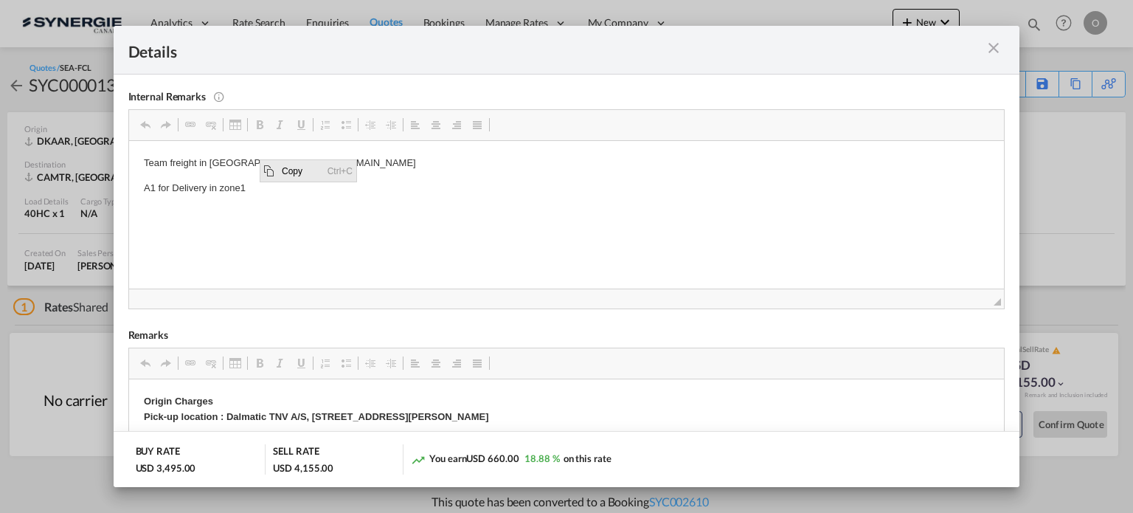
copy p "[URL][DOMAIN_NAME]"
drag, startPoint x: 252, startPoint y: 158, endPoint x: 710, endPoint y: 147, distance: 457.6
click at [710, 147] on html "Team freight in Denmark: https://app.frontapp.com/open/cnv_py83fpr?key=qOPUCNvZ…" at bounding box center [566, 175] width 876 height 70
click at [657, 168] on span "Copy" at bounding box center [663, 166] width 46 height 21
copy p "https://app.frontapp.com/open/cnv_py83fpr?key=qOPUCNvZMGfMf0pefeDrkxYzi1UXkmaW"
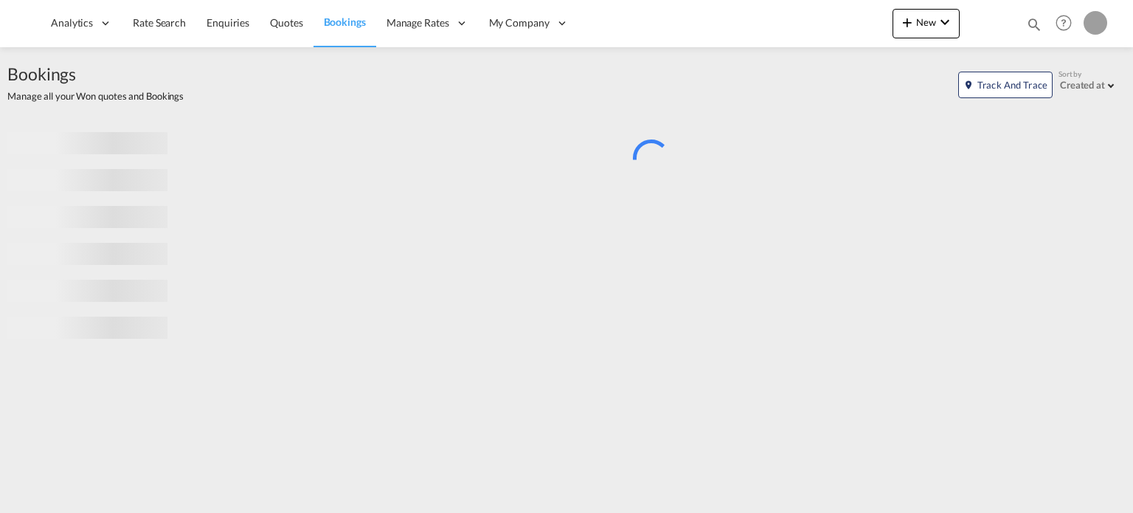
click at [1029, 16] on div "Bookings Quotes Enquiries Help Resources Product Release My Profile Logout" at bounding box center [1065, 23] width 94 height 46
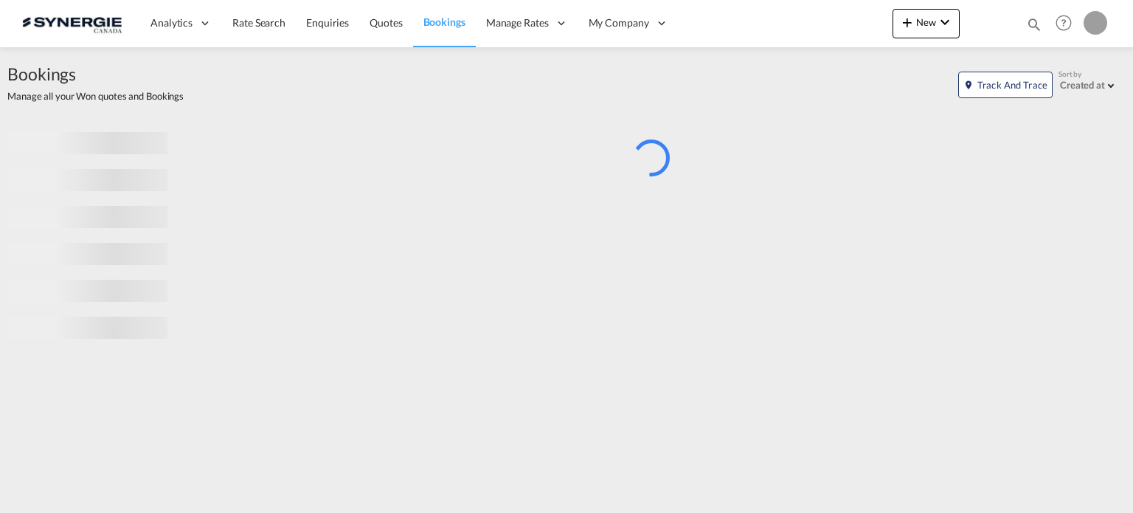
click at [1032, 22] on md-icon "icon-magnify" at bounding box center [1034, 24] width 16 height 16
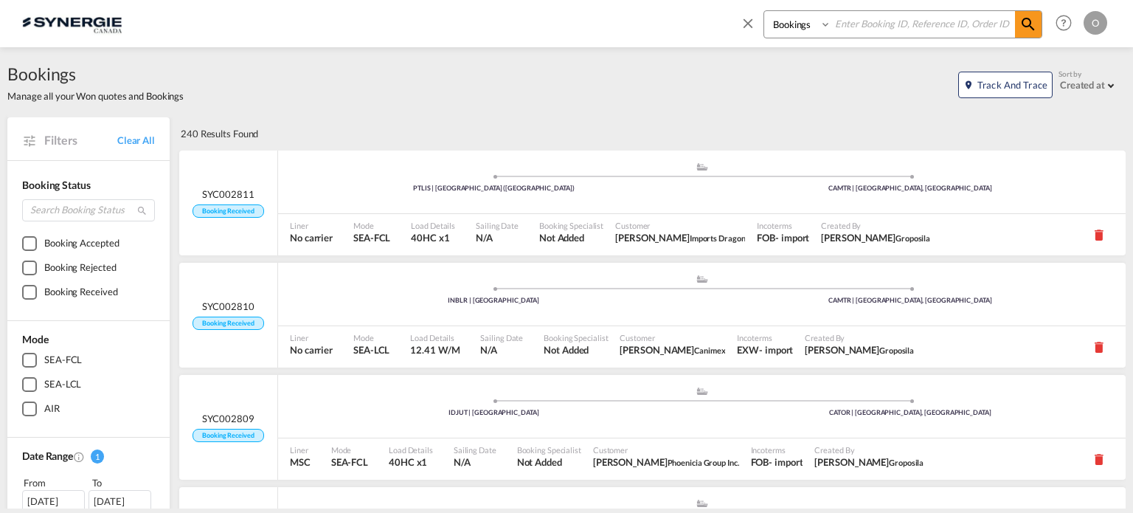
drag, startPoint x: 797, startPoint y: 15, endPoint x: 797, endPoint y: 23, distance: 8.1
click at [797, 15] on select "Bookings Quotes Enquiries" at bounding box center [799, 24] width 70 height 27
select select "Quotes"
click at [764, 11] on select "Bookings Quotes Enquiries" at bounding box center [799, 24] width 70 height 27
click at [848, 32] on input at bounding box center [924, 24] width 184 height 26
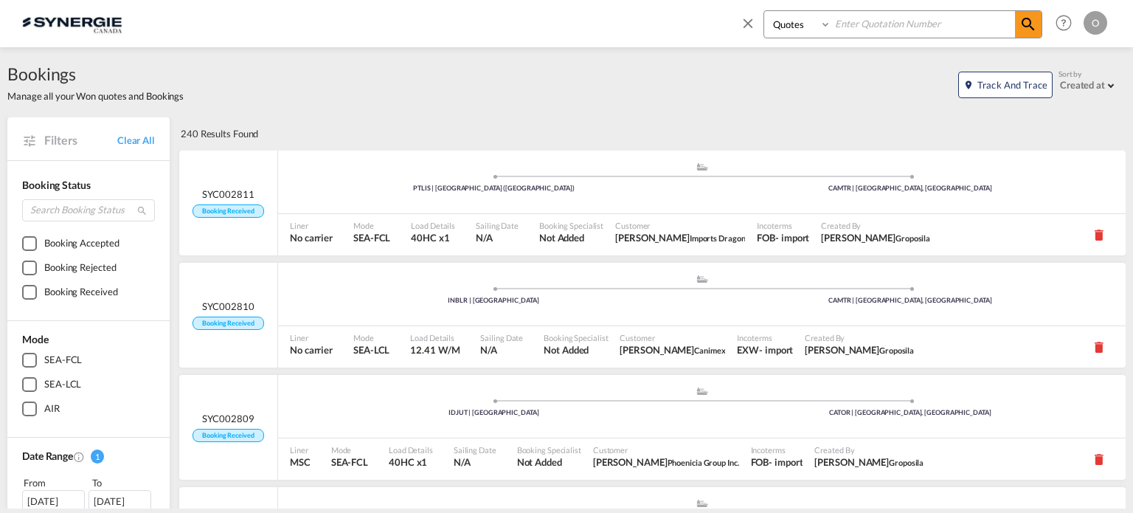
paste input "SYC000012925"
type input "SYC000012925"
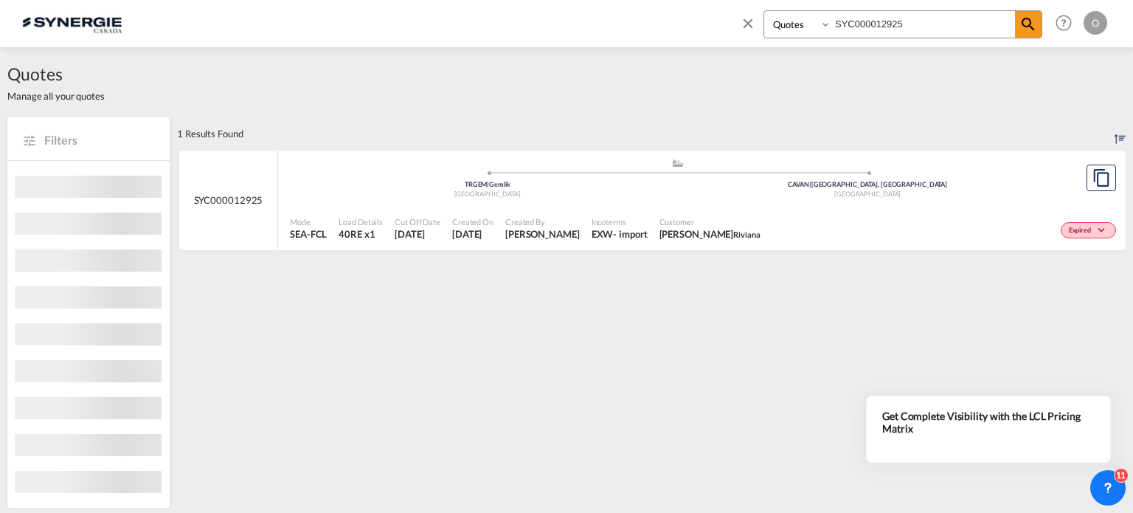
click at [652, 201] on div ".a{fill:#aaa8ad;} .a{fill:#aaa8ad;} TRGEM | Gemlik Turkey CAVAN | Vancouver, BC…" at bounding box center [678, 182] width 776 height 48
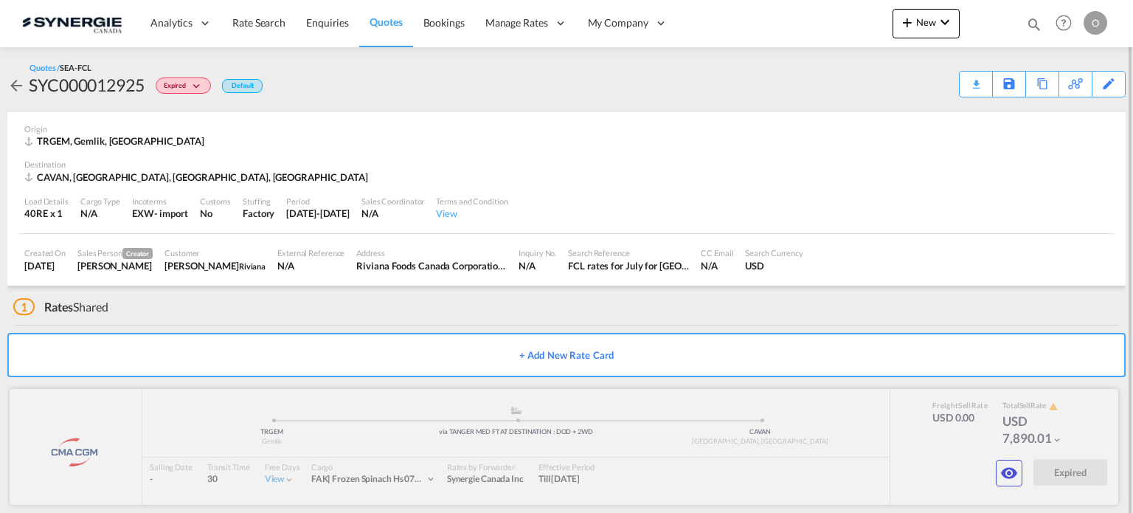
scroll to position [16, 0]
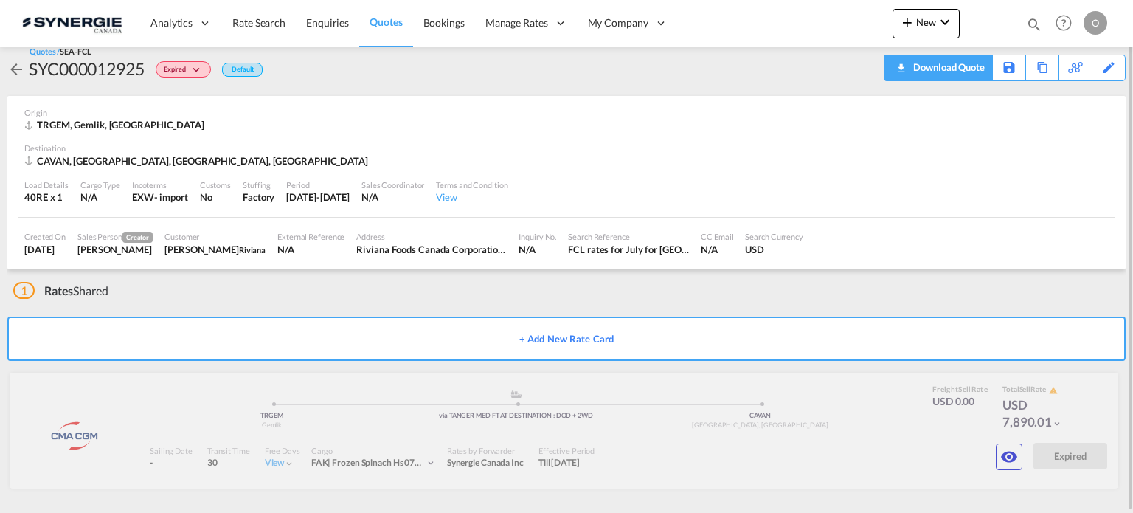
click at [970, 67] on div "Download Quote" at bounding box center [947, 67] width 75 height 24
click at [1032, 20] on md-icon "icon-magnify" at bounding box center [1034, 24] width 16 height 16
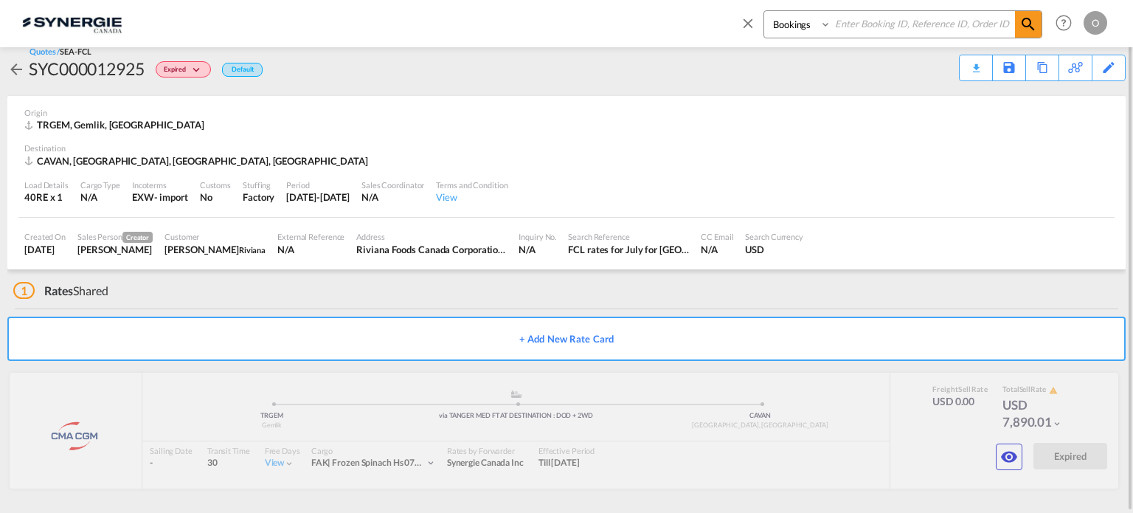
click at [785, 26] on select "Bookings Quotes Enquiries" at bounding box center [799, 24] width 70 height 27
select select "Quotes"
click at [764, 11] on select "Bookings Quotes Enquiries" at bounding box center [799, 24] width 70 height 27
click at [880, 26] on input at bounding box center [924, 24] width 184 height 26
paste input "SYC000012926"
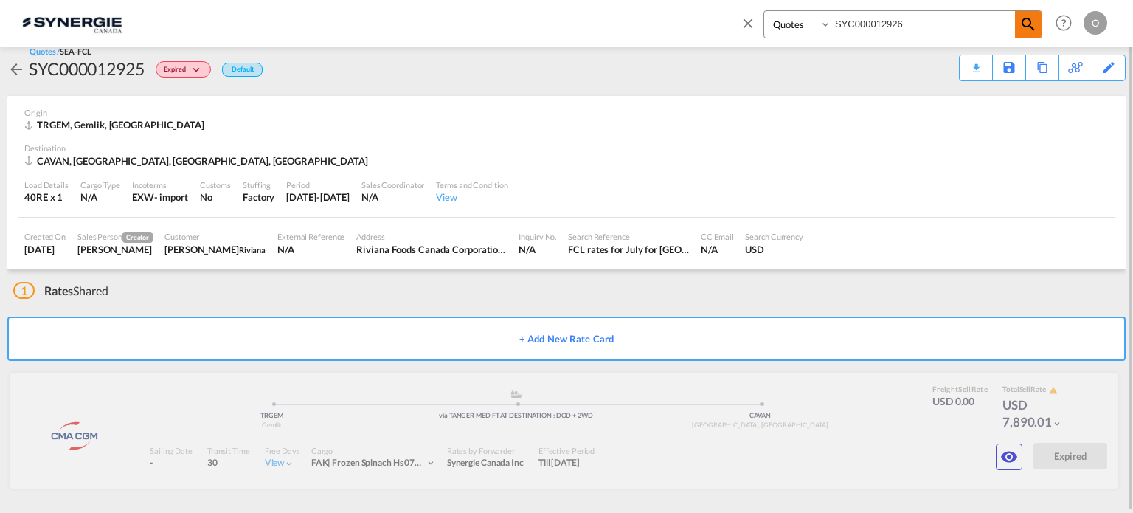
click at [1041, 17] on span at bounding box center [1028, 24] width 27 height 27
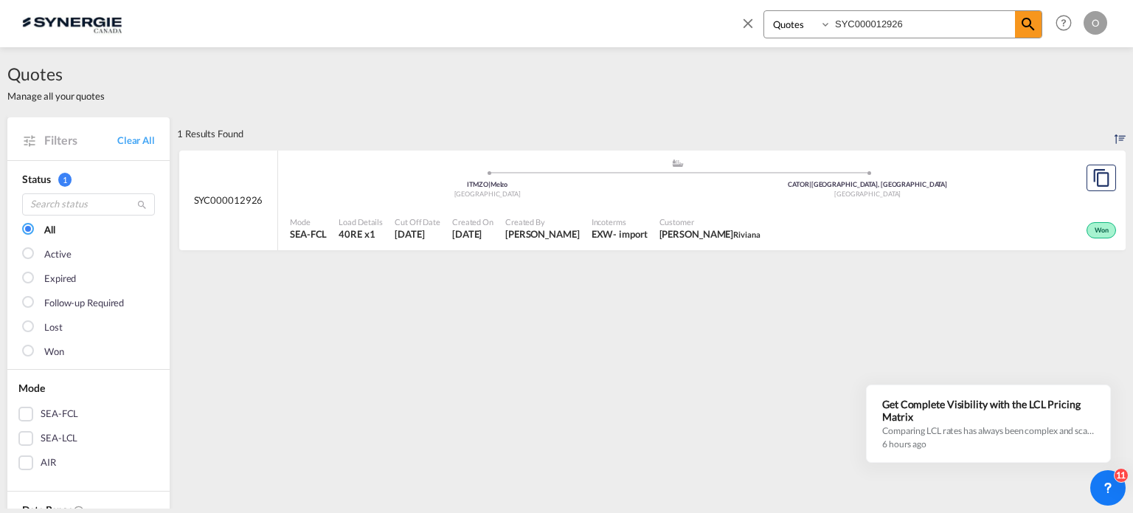
click at [916, 212] on div "Won" at bounding box center [943, 228] width 353 height 37
click at [936, 20] on input "SYC000012926" at bounding box center [924, 24] width 184 height 26
click at [1021, 26] on md-icon "icon-magnify" at bounding box center [1029, 24] width 18 height 18
click at [677, 232] on span "Yassine Cherkaoui Riviana" at bounding box center [710, 233] width 101 height 13
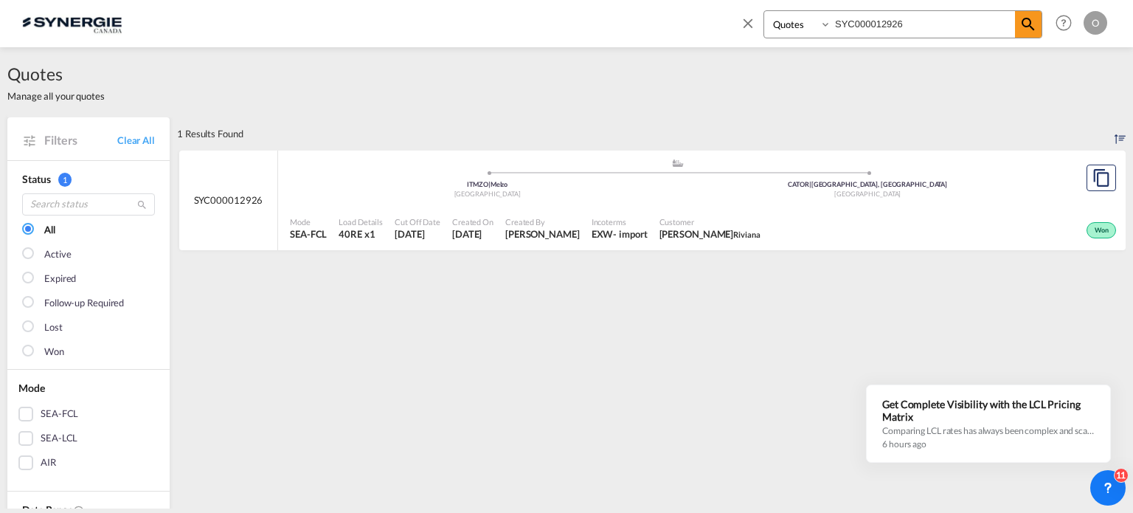
click at [921, 29] on input "SYC000012926" at bounding box center [924, 24] width 184 height 26
paste input "3960"
type input "SYC000013960"
click at [1020, 22] on md-icon "icon-magnify" at bounding box center [1029, 24] width 18 height 18
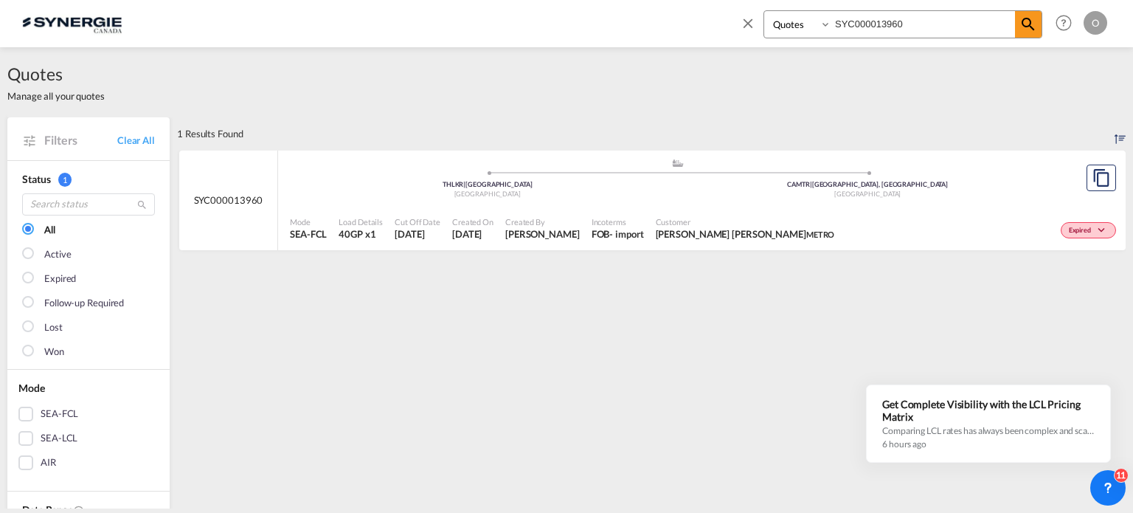
click at [939, 208] on div "Mode SEA-FCL Load Details 40GP x1 Cut Off Date 11 Aug 2025 Created On 11 Aug 20…" at bounding box center [702, 229] width 848 height 44
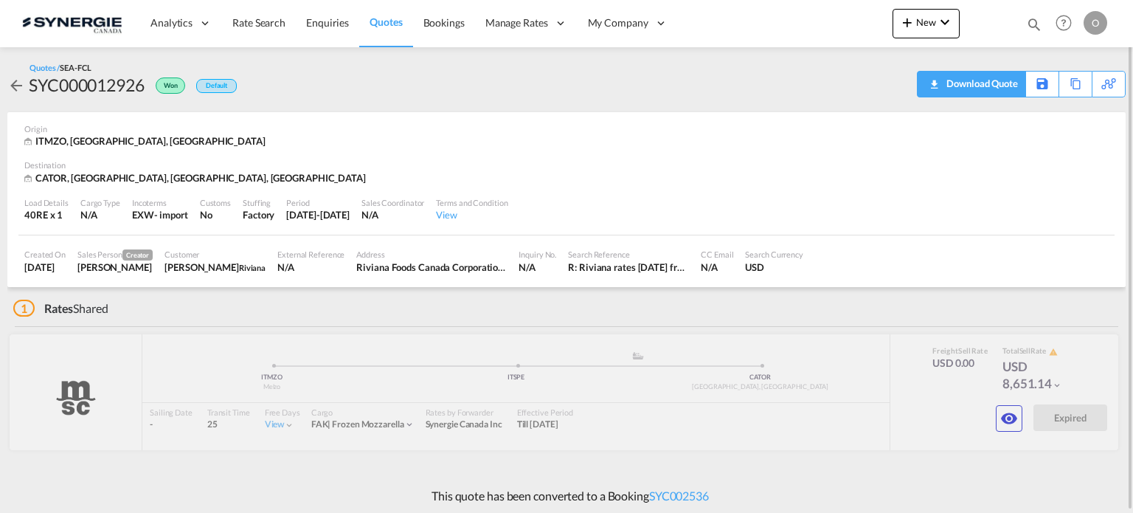
click at [1006, 79] on div "Download Quote" at bounding box center [980, 84] width 75 height 24
click at [1001, 407] on button "button" at bounding box center [1009, 417] width 27 height 27
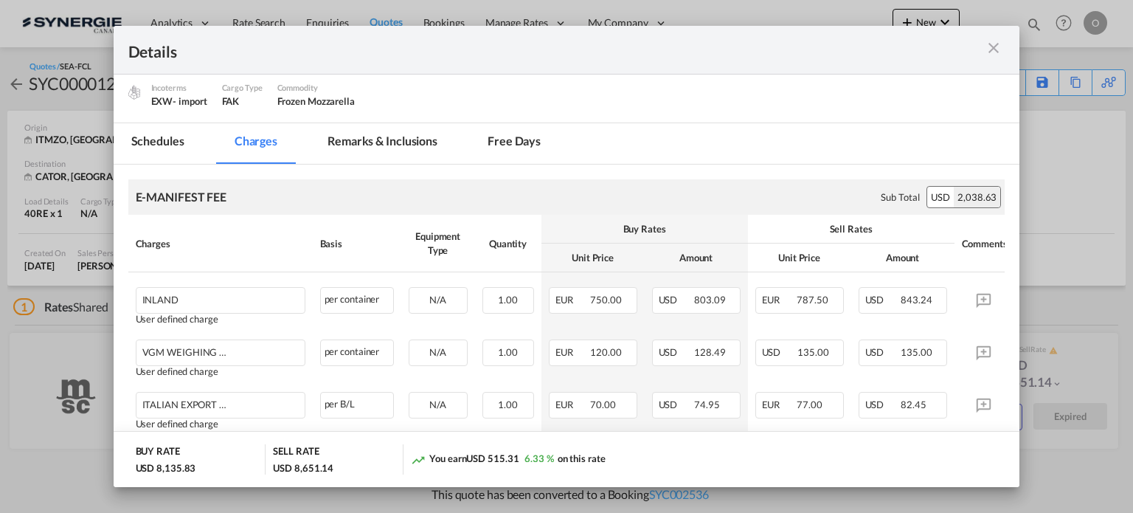
scroll to position [122, 0]
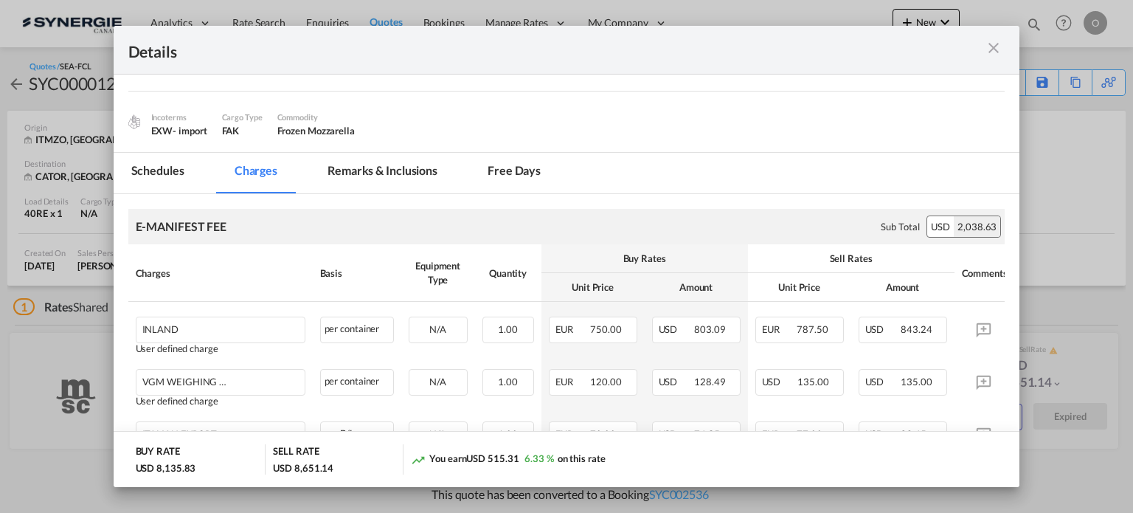
click at [997, 49] on md-icon "icon-close m-3 fg-AAA8AD cursor" at bounding box center [994, 48] width 18 height 18
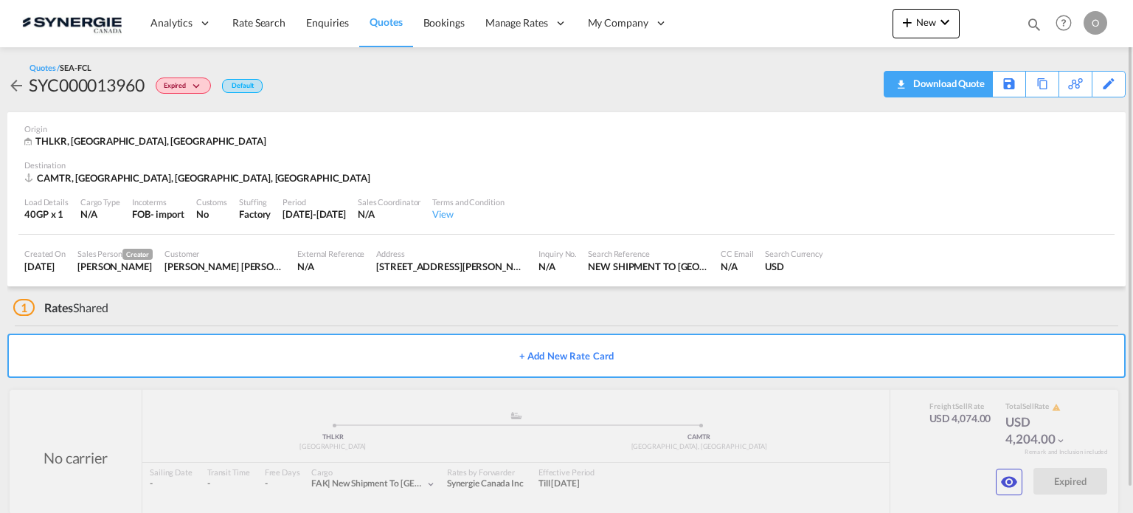
click at [971, 85] on div "Download Quote" at bounding box center [947, 84] width 75 height 24
